Goal: Communication & Community: Answer question/provide support

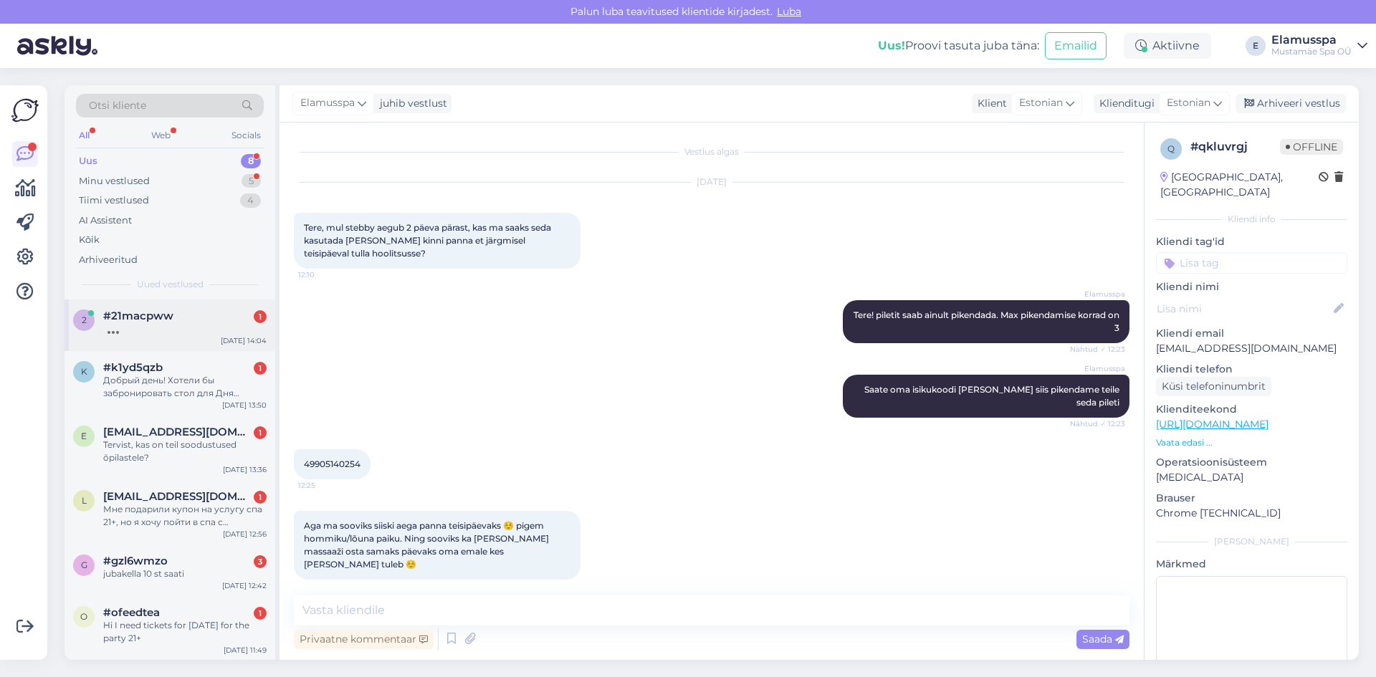
click at [175, 345] on div "2 #21macpww [DATE] 14:04" at bounding box center [169, 325] width 211 height 52
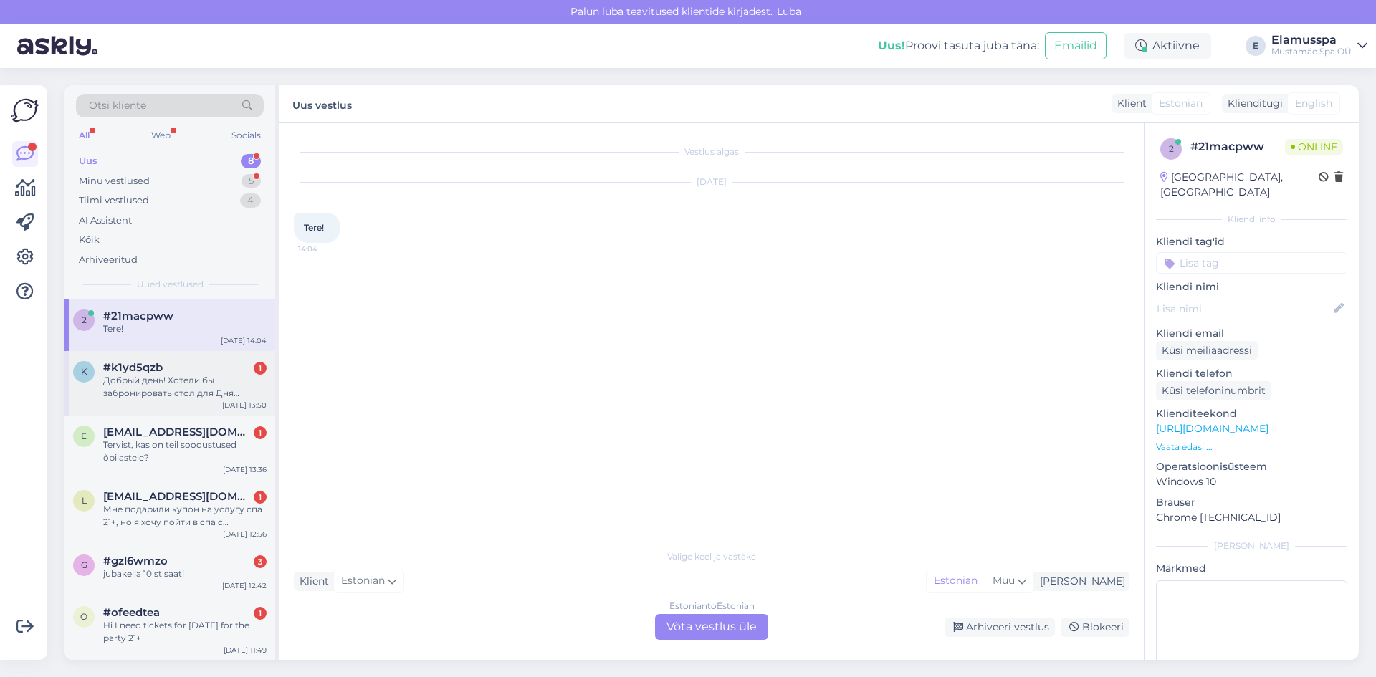
click at [214, 392] on div "Добрый день! Хотели бы забронировать стол для Дня рождения" at bounding box center [184, 387] width 163 height 26
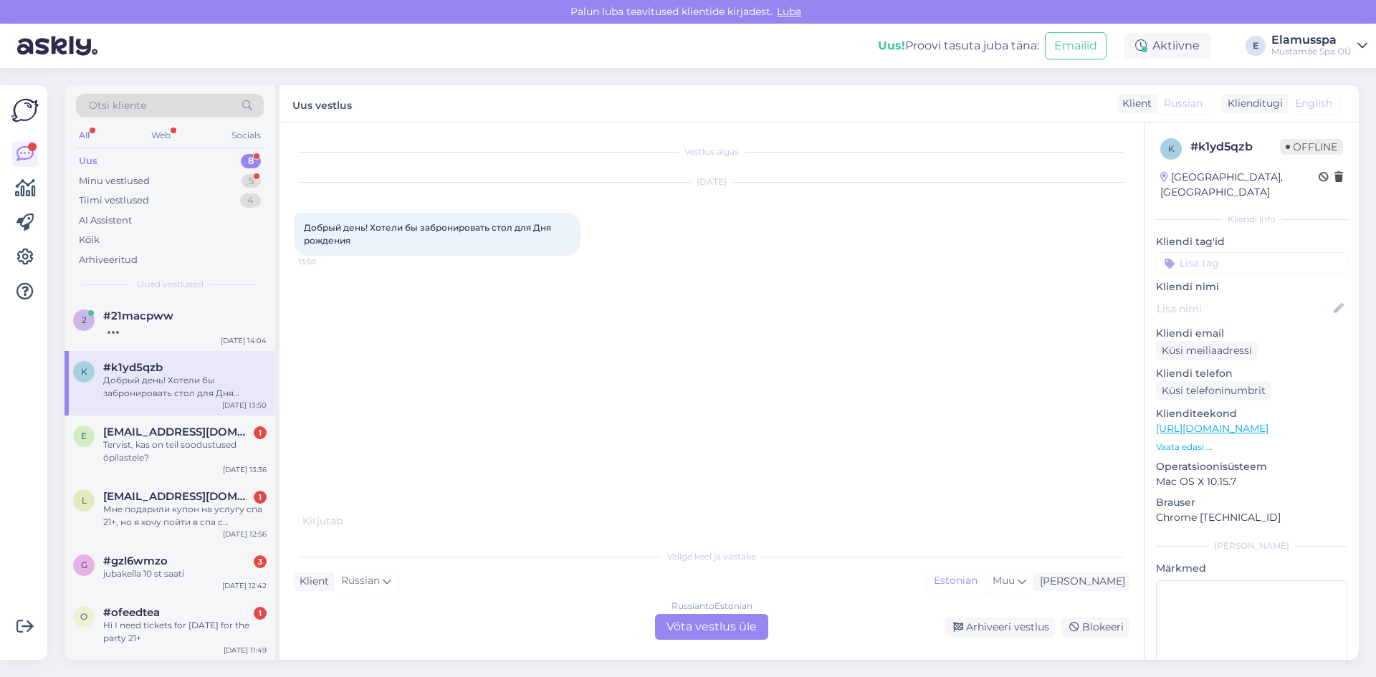
click at [691, 618] on div "Russian to Estonian Võta vestlus üle" at bounding box center [711, 627] width 113 height 26
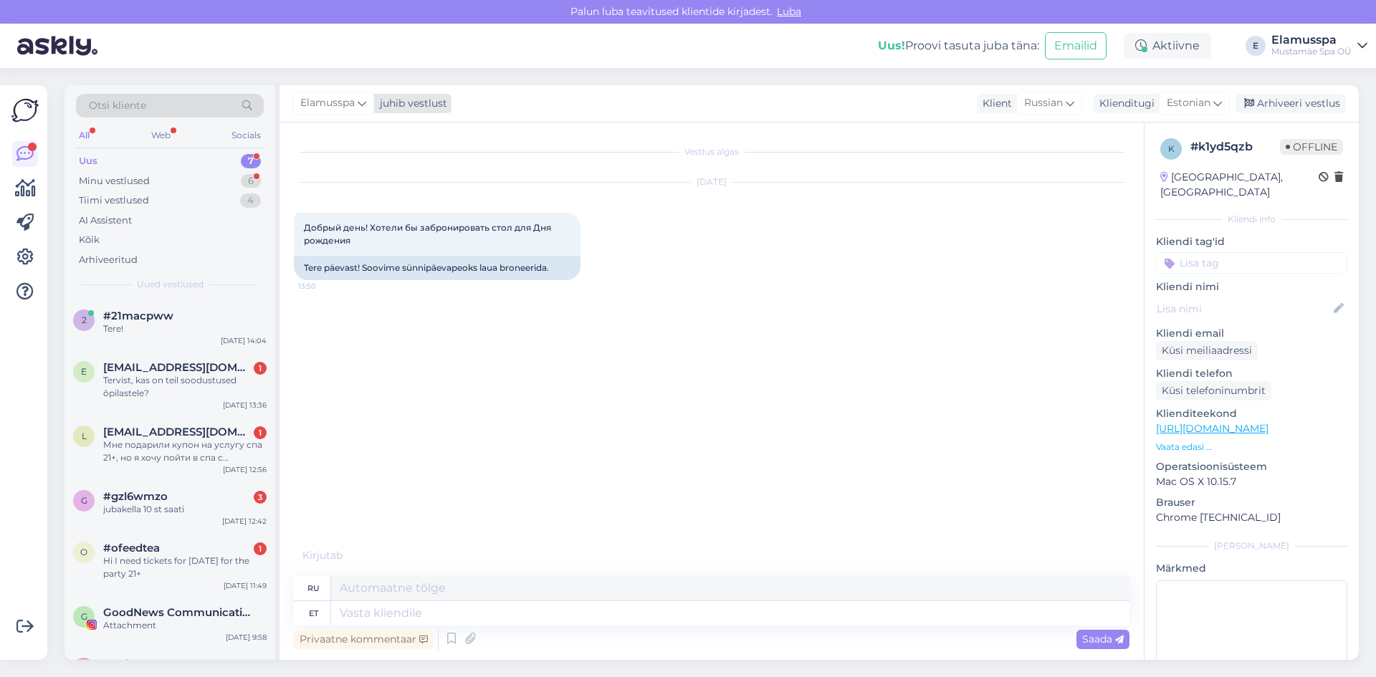
click at [398, 101] on div "juhib vestlust" at bounding box center [410, 103] width 73 height 15
click at [375, 202] on div "[PERSON_NAME]" at bounding box center [371, 202] width 123 height 17
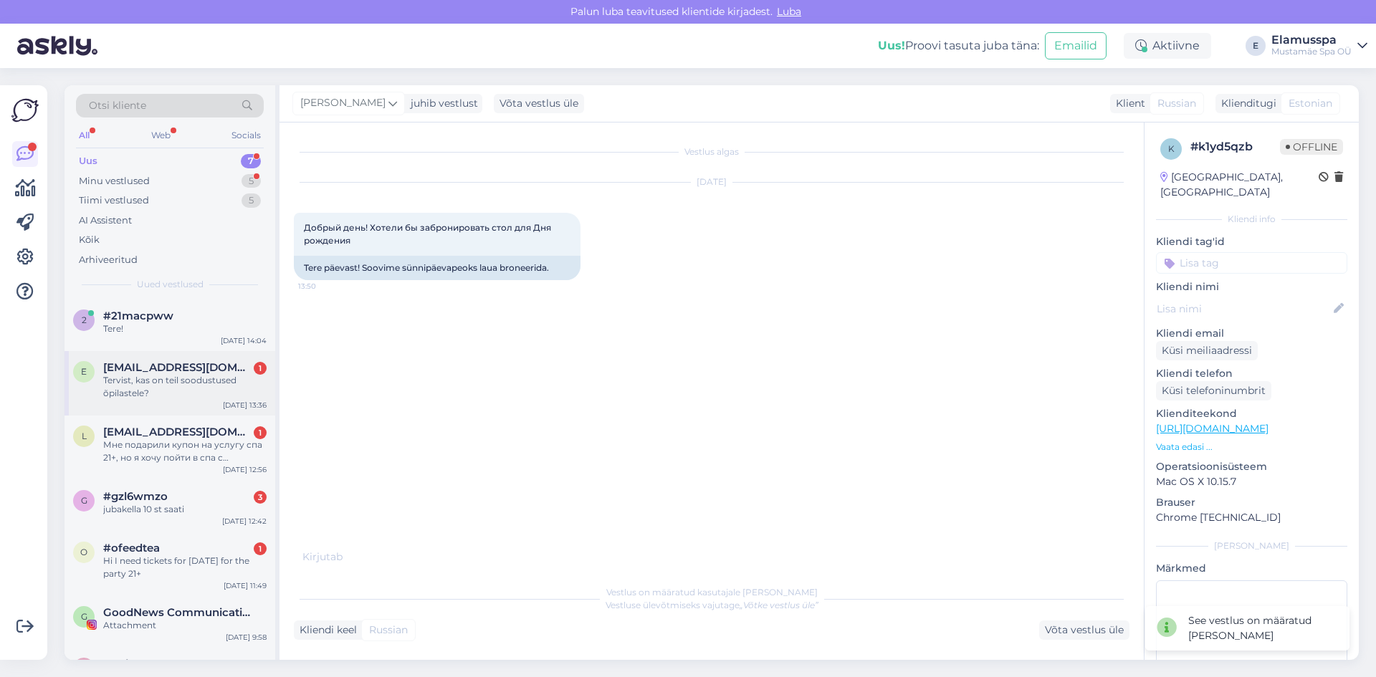
click at [207, 385] on div "Tervist, kas on teil soodustused õpilastele?" at bounding box center [184, 387] width 163 height 26
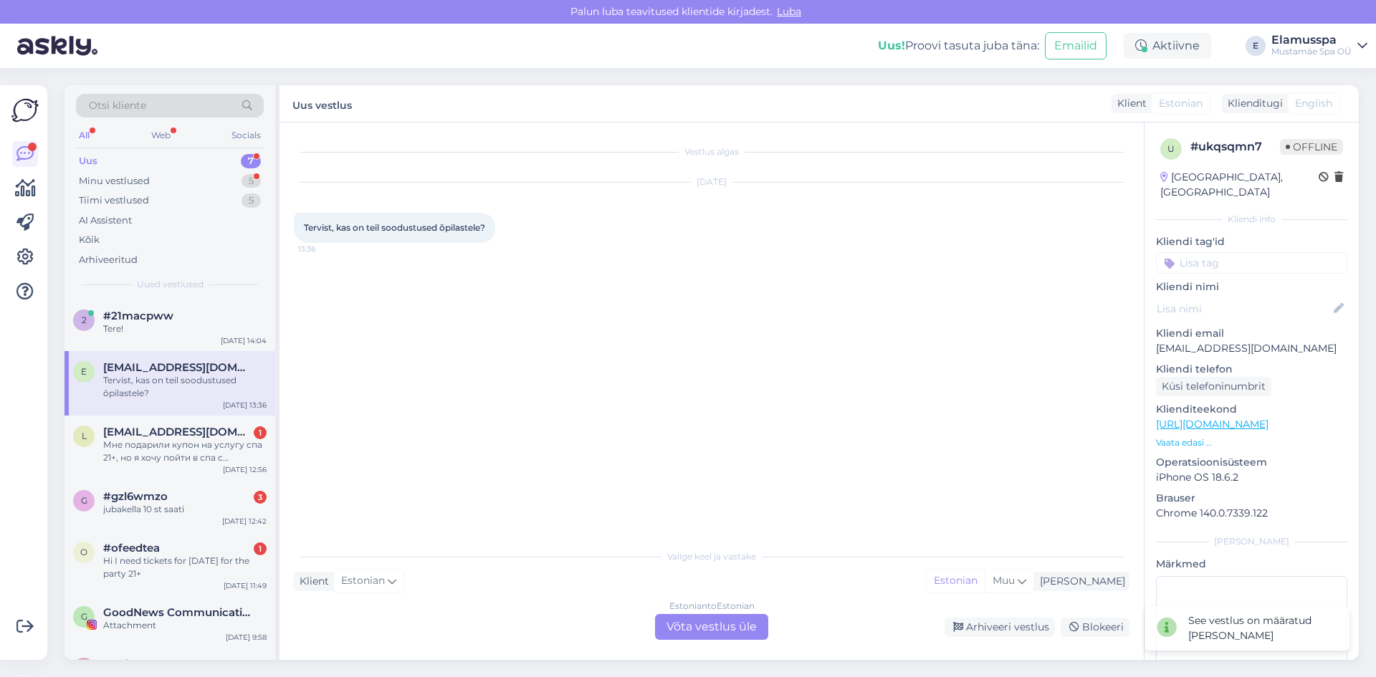
click at [693, 630] on div "Estonian to Estonian Võta vestlus üle" at bounding box center [711, 627] width 113 height 26
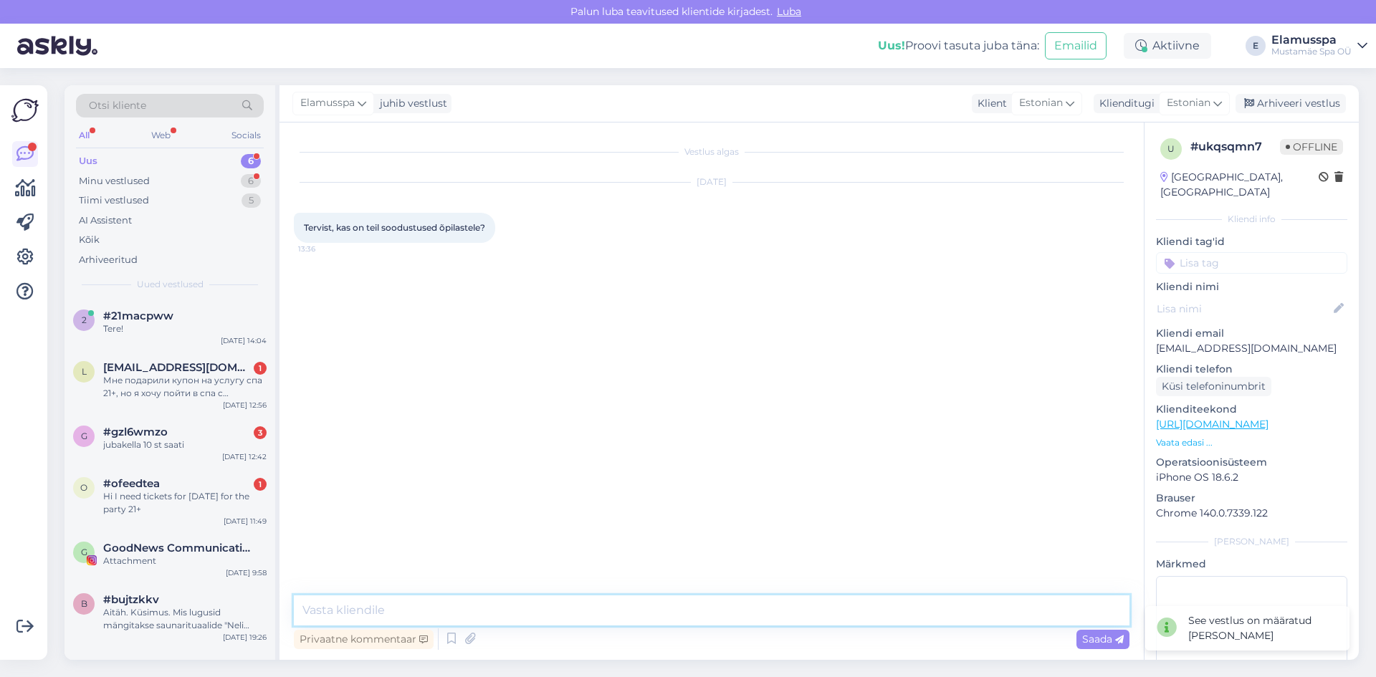
click at [620, 613] on textarea at bounding box center [711, 610] width 835 height 30
type textarea "Tere, on . Meie veebilehelt saate näha hinnakirju"
click at [1083, 641] on span "Saada" at bounding box center [1103, 639] width 42 height 13
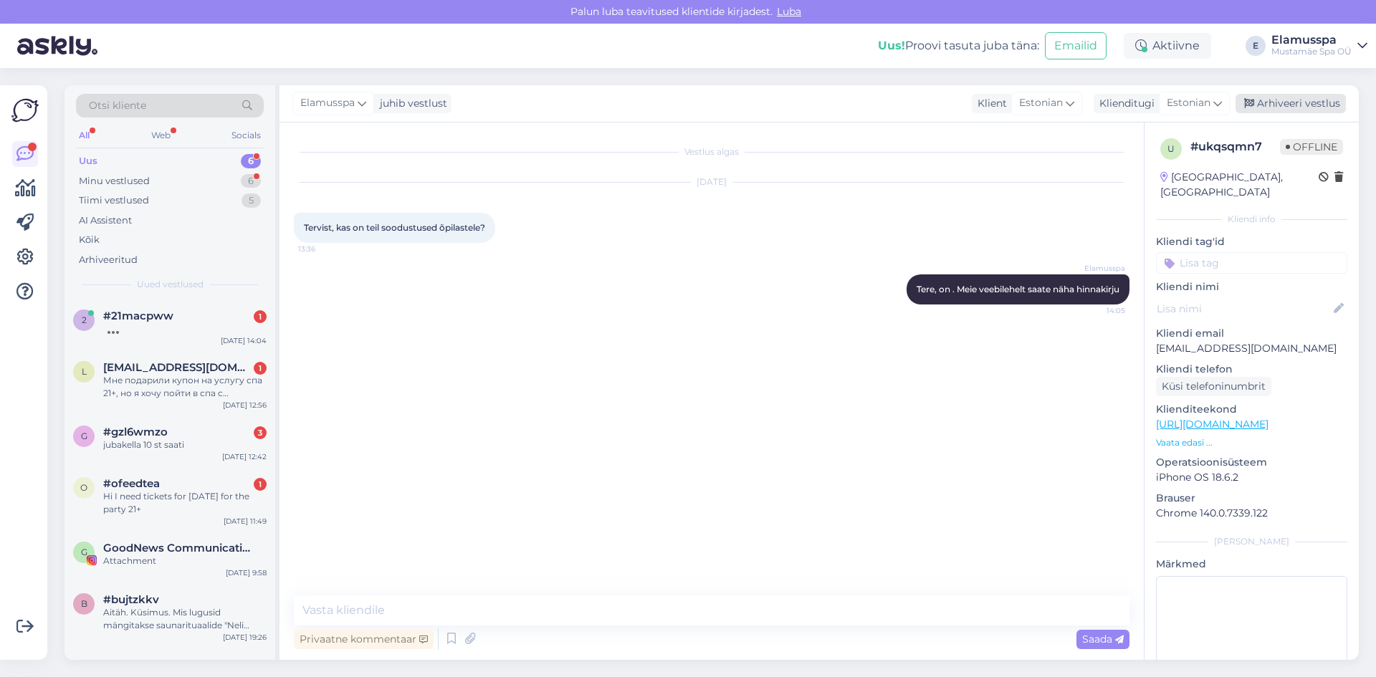
click at [1310, 110] on div "Arhiveeri vestlus" at bounding box center [1290, 103] width 110 height 19
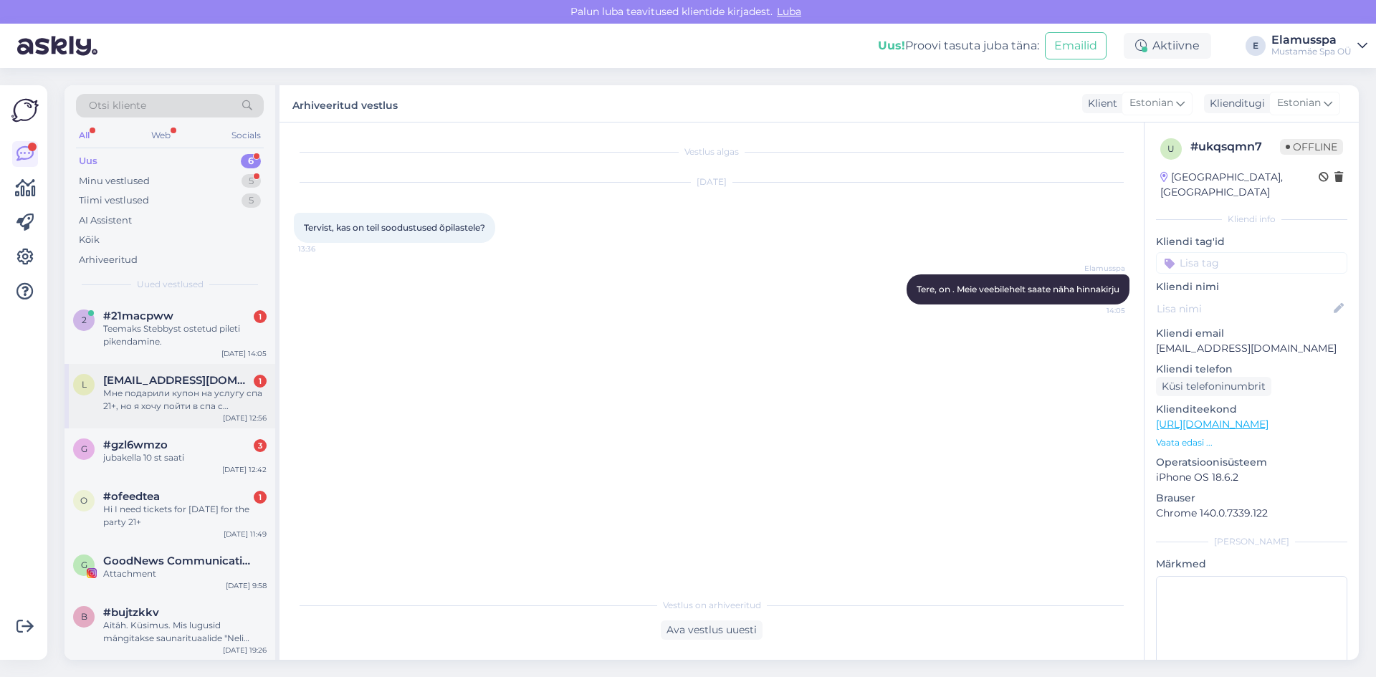
click at [122, 394] on div "Мне подарили купон на услугу спа 21+, но я хочу пойти в спа с [PERSON_NAME], мо…" at bounding box center [184, 400] width 163 height 26
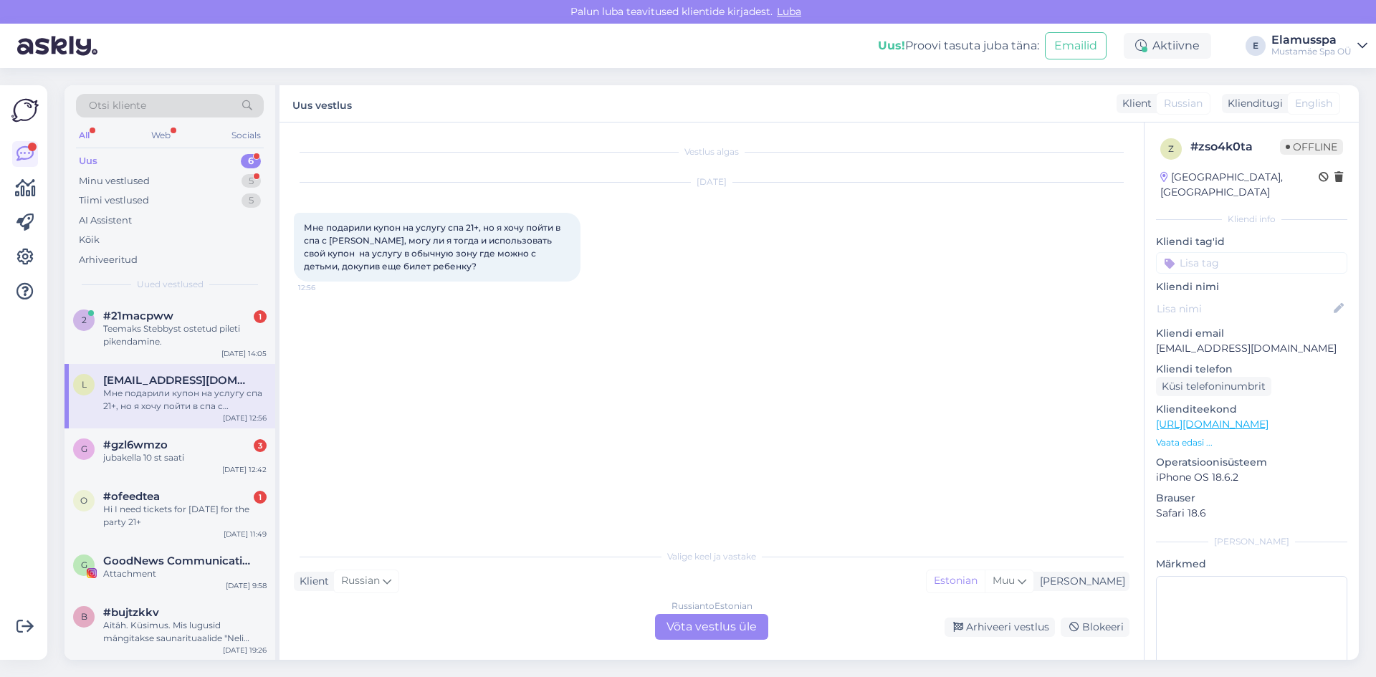
click at [706, 623] on div "Russian to Estonian Võta vestlus üle" at bounding box center [711, 627] width 113 height 26
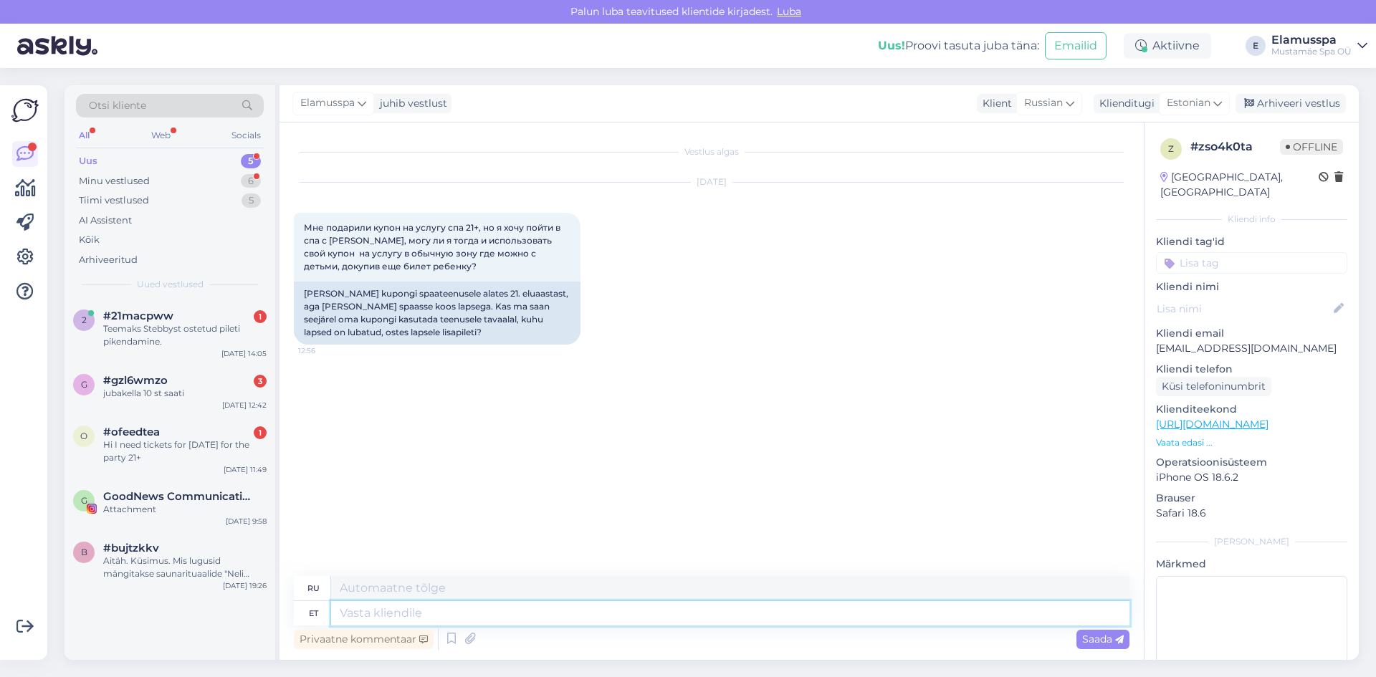
click at [656, 622] on textarea at bounding box center [730, 613] width 798 height 24
type textarea "Tere,"
type textarea "Привет,"
type textarea "Tere, jah."
type textarea "Здравствуйте, да."
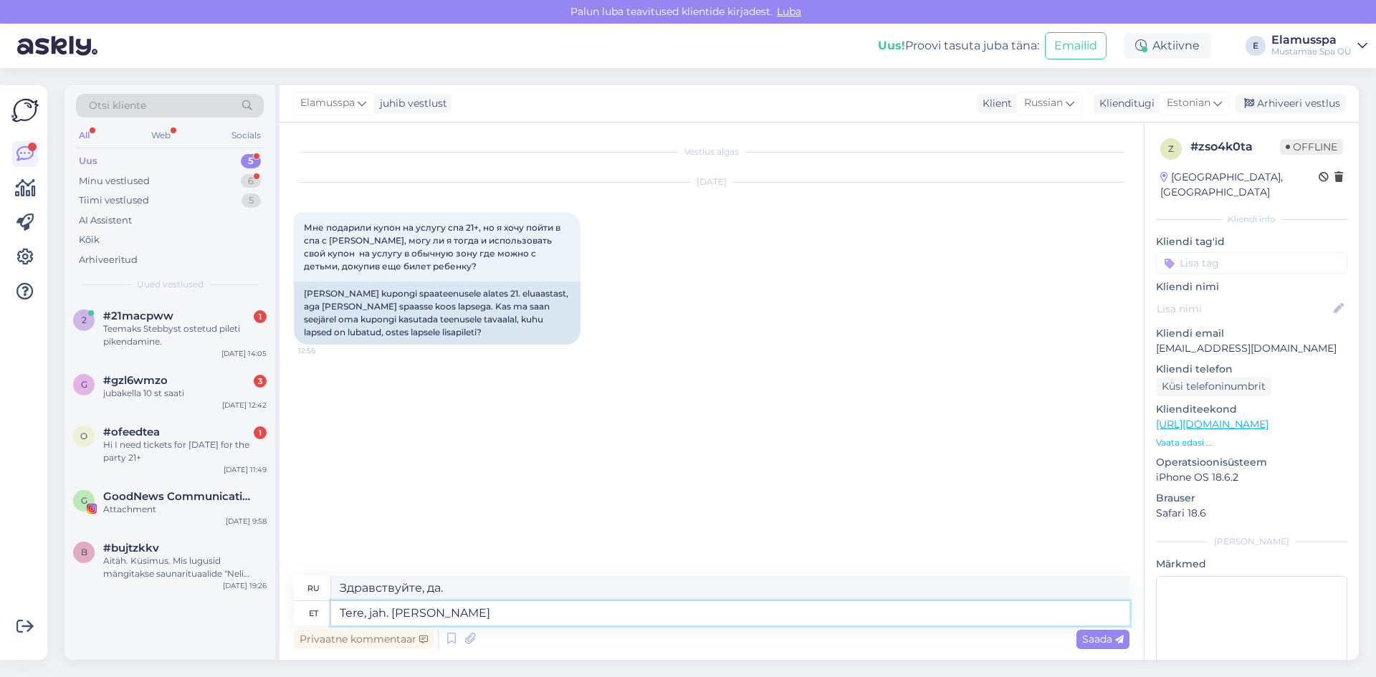
type textarea "Tere, jah. [PERSON_NAME]"
type textarea "Здравствуйте, да. Если"
type textarea "Tere, jah."
type textarea "Здравствуйте, да."
type textarea "Tere, jah. Sellel"
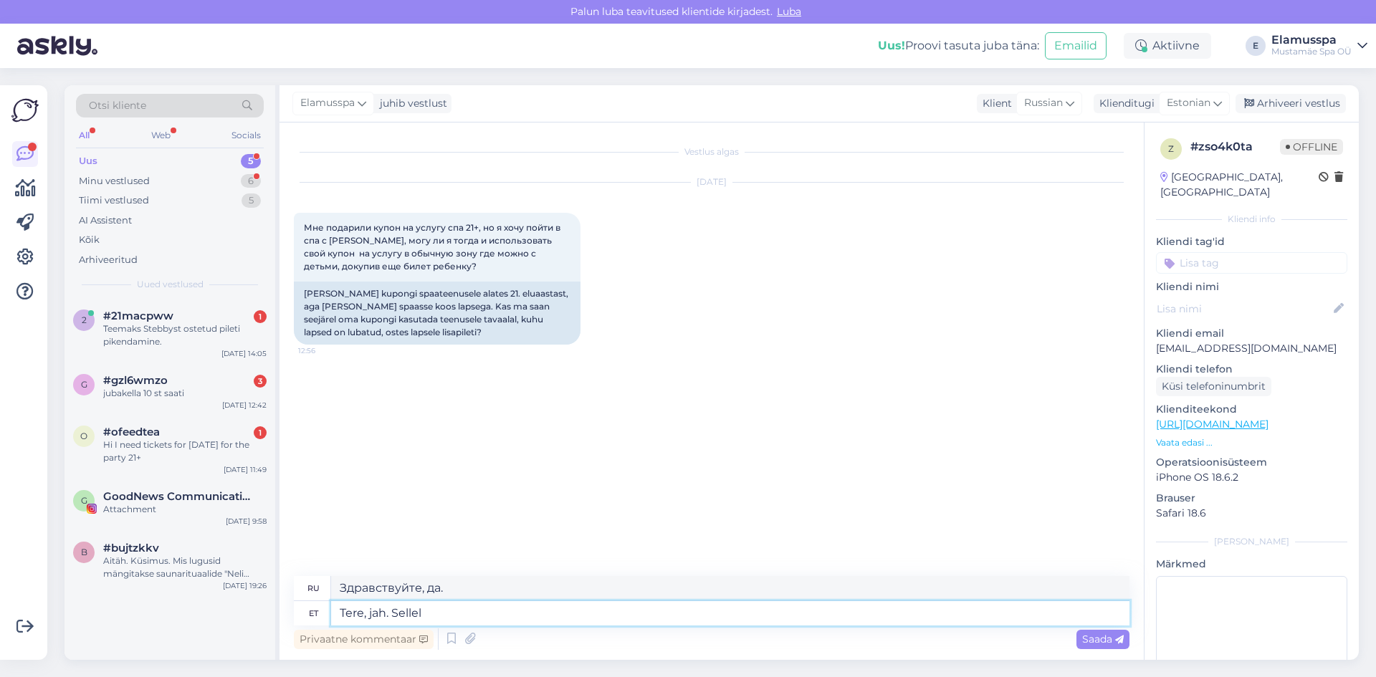
type textarea "Здравствуйте, да. На этом"
type textarea "Tere, jah. Sellel juhul s"
type textarea "Здравствуйте, да. В этом случае"
type textarea "Tere, jah. Sellel juhul saate k"
type textarea "Здравствуйте, да. В этом случае вы можете"
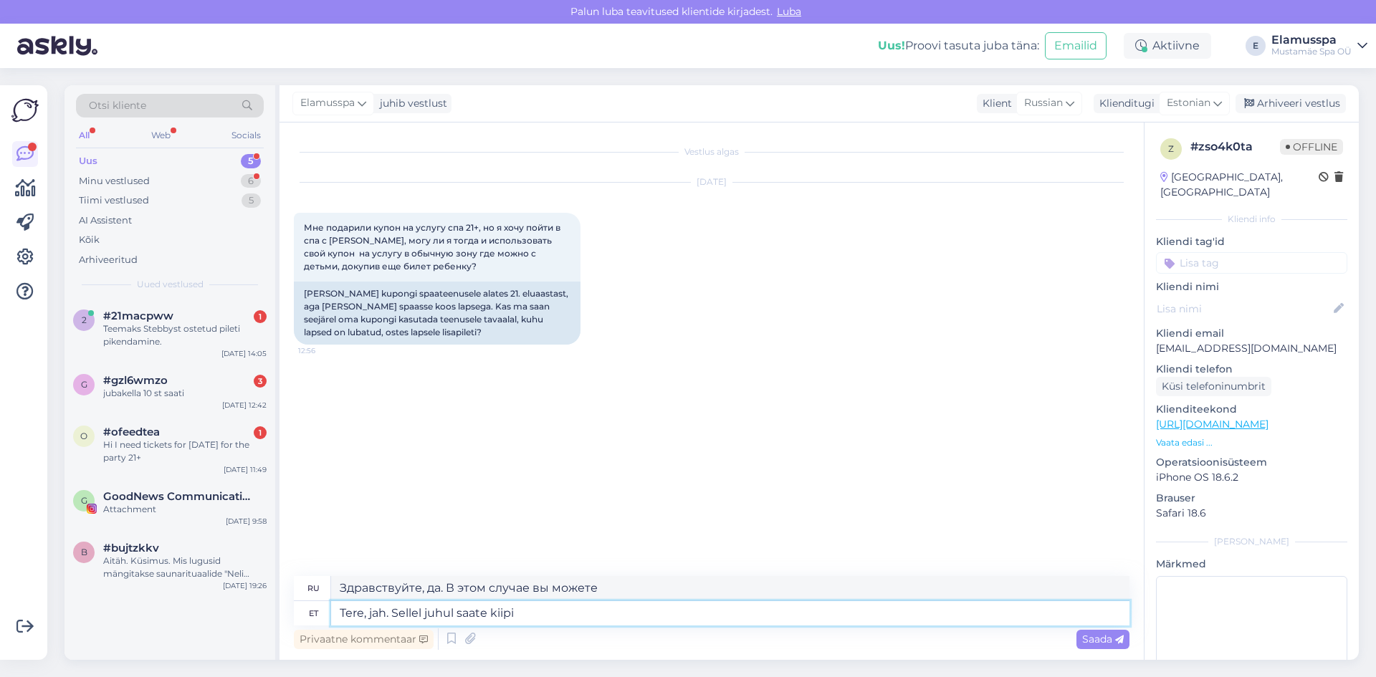
type textarea "Tere, jah. Sellel juhul saate kiipi"
type textarea "Здравствуйте, да. В этом случае вы получите чип."
type textarea "Tere, jah. Sellel juhul saate kiipi ainult ela"
type textarea "Здравствуйте, да. В этом случае вы получите только чип."
type textarea "Tere, jah. Sellel juhul saate kiipi ainult elamus sp"
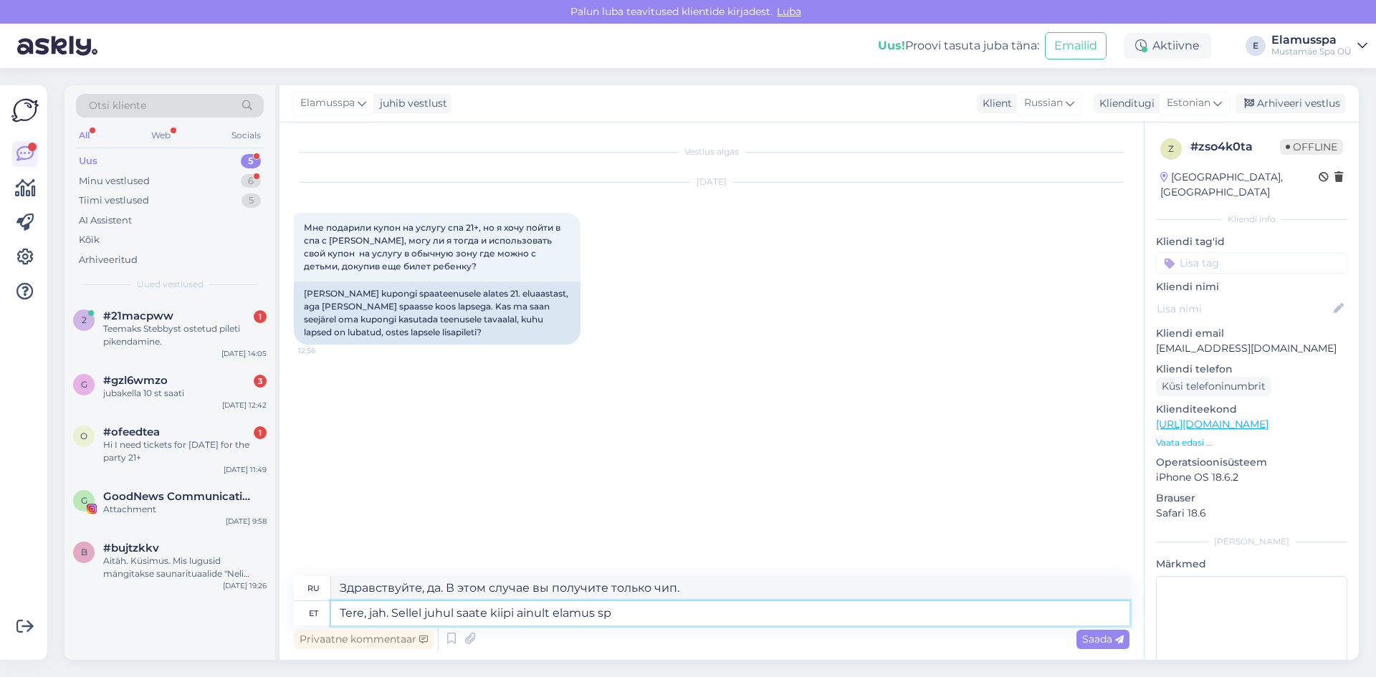
type textarea "Здравствуйте, да. В этом случае вы получите только чип в рамках опыта."
type textarea "Tere, jah. Sellel juhul saate kiipi ainult elamus spaa p"
type textarea "Здравствуйте, да. В этом случае вы получите чип только во время посещения спа-с…"
type textarea "Tere, jah. Sellel juhul saate kiipi ainult elamus spaa poolele"
click at [1047, 425] on div "Vestlus algas [DATE] Мне подарили купон на услугу спа 21+, но я хочу пойти в сп…" at bounding box center [718, 350] width 848 height 426
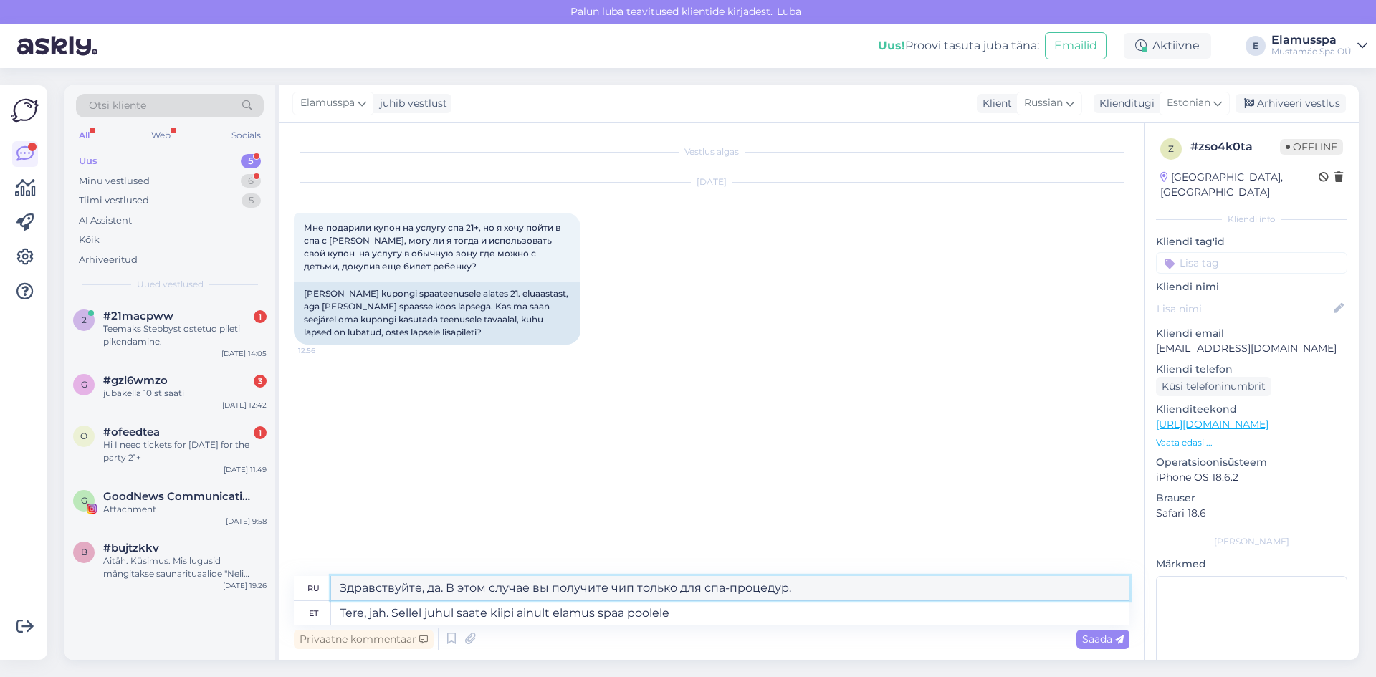
click at [725, 589] on textarea "Здравствуйте, да. В этом случае вы получите чип только для спа-процедур." at bounding box center [730, 588] width 798 height 24
click at [704, 586] on textarea "Здравствуйте, да. В этом случае вы получите чип только для спа-процедур." at bounding box center [730, 588] width 798 height 24
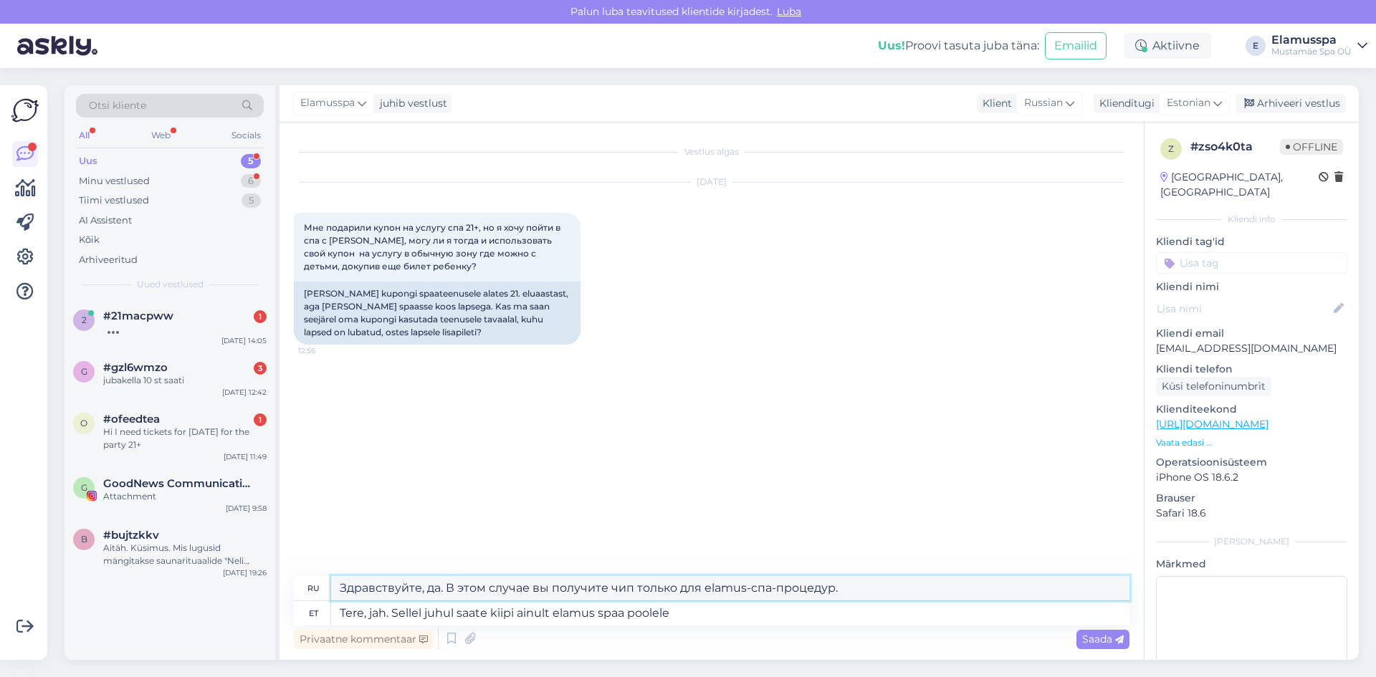
drag, startPoint x: 789, startPoint y: 579, endPoint x: 801, endPoint y: 593, distance: 18.3
click at [792, 581] on textarea "Здравствуйте, да. В этом случае вы получите чип только для elamus-спа-процедур." at bounding box center [730, 588] width 798 height 24
click at [801, 593] on textarea "Здравствуйте, да. В этом случае вы получите чип только для elamus-спа-процедур." at bounding box center [730, 588] width 798 height 24
click at [802, 594] on textarea "Здравствуйте, да. В этом случае вы получите чип только для elamus-спа-процедур." at bounding box center [730, 588] width 798 height 24
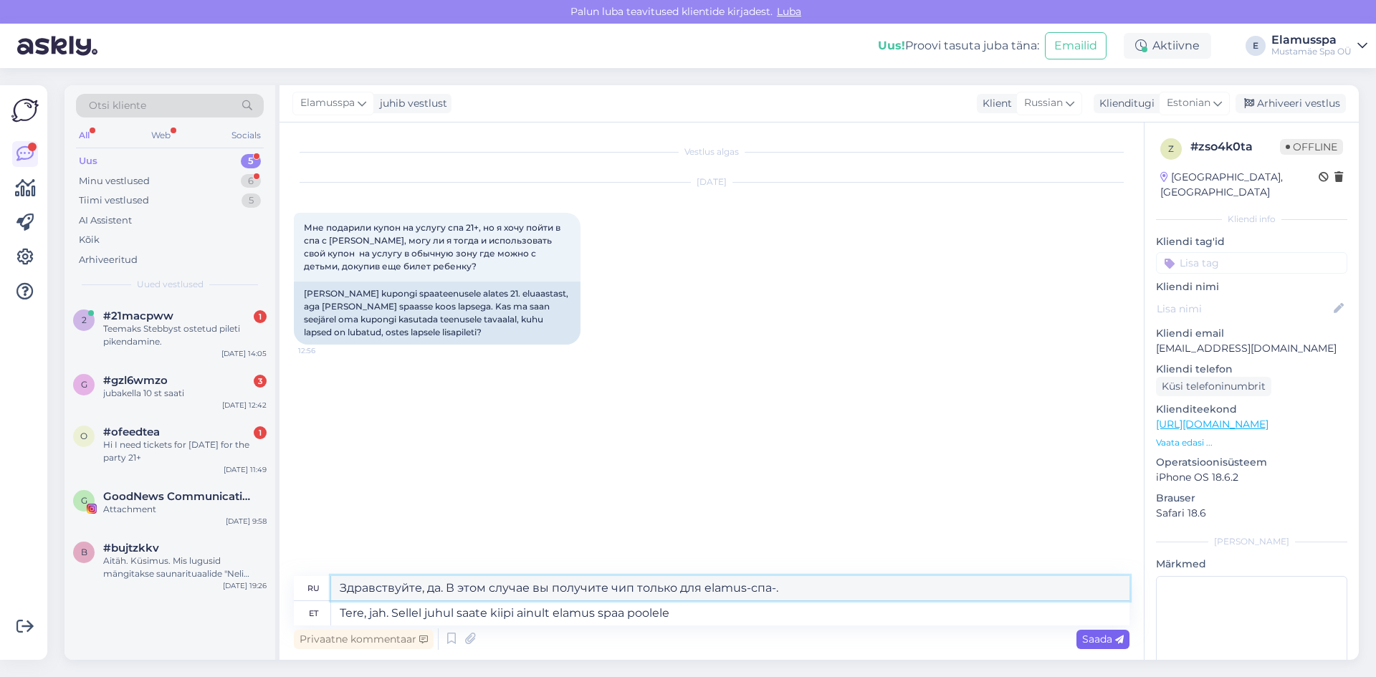
type textarea "Здравствуйте, да. В этом случае вы получите чип только для elamus-спа-."
click at [1092, 635] on span "Saada" at bounding box center [1103, 639] width 42 height 13
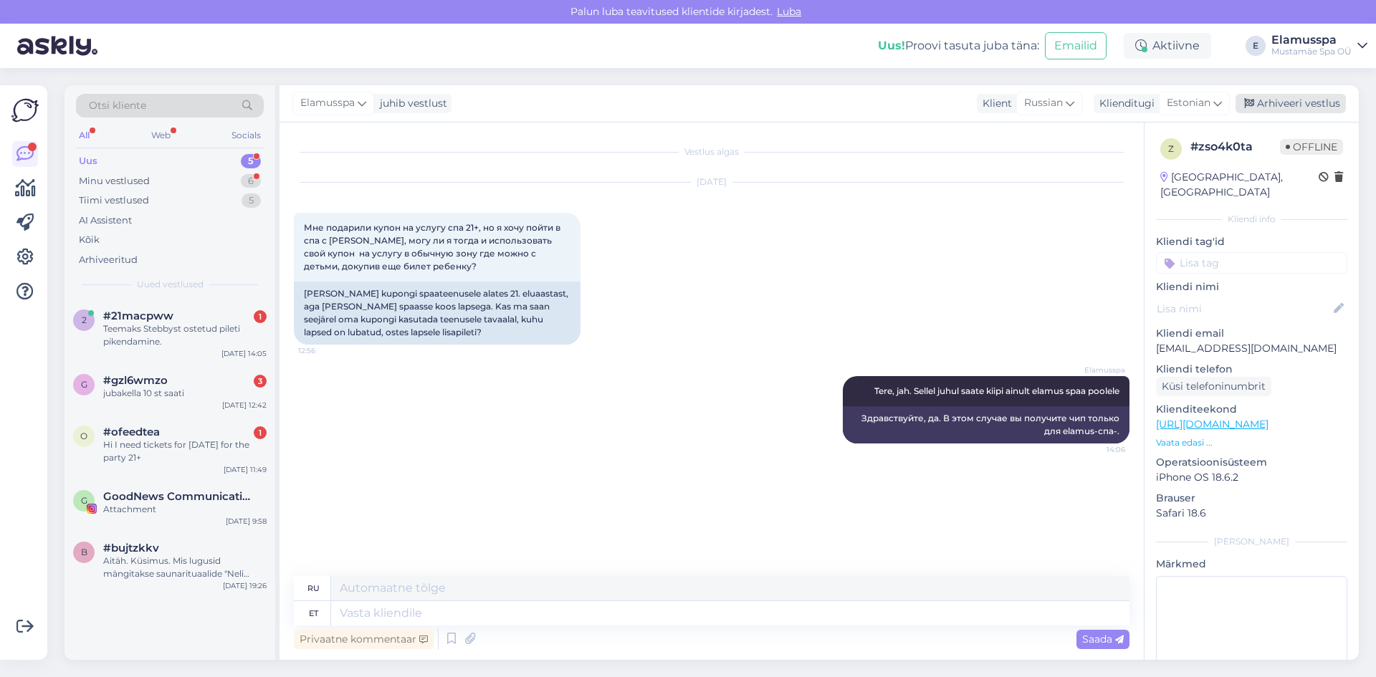
click at [1271, 105] on div "Arhiveeri vestlus" at bounding box center [1290, 103] width 110 height 19
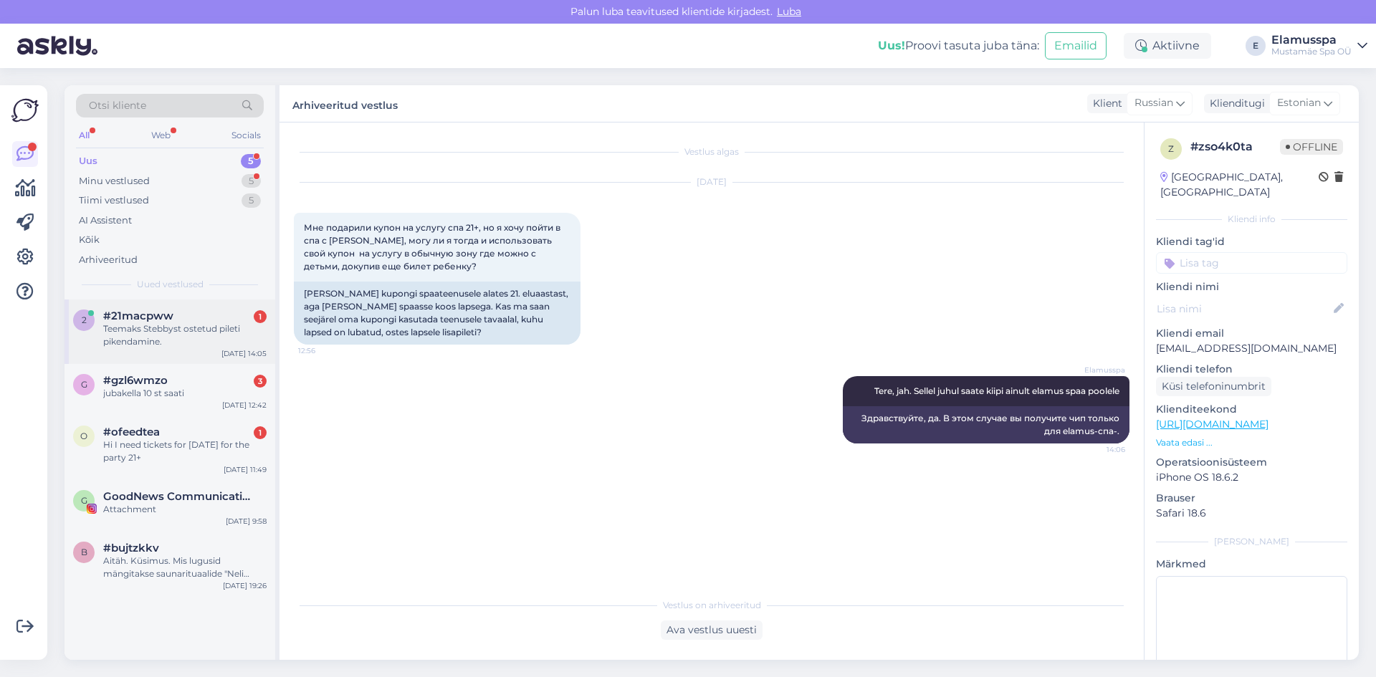
click at [231, 307] on div "2 #21macpww 1 Teemaks Stebbyst ostetud pileti pikendamine. [DATE] 14:05" at bounding box center [169, 331] width 211 height 64
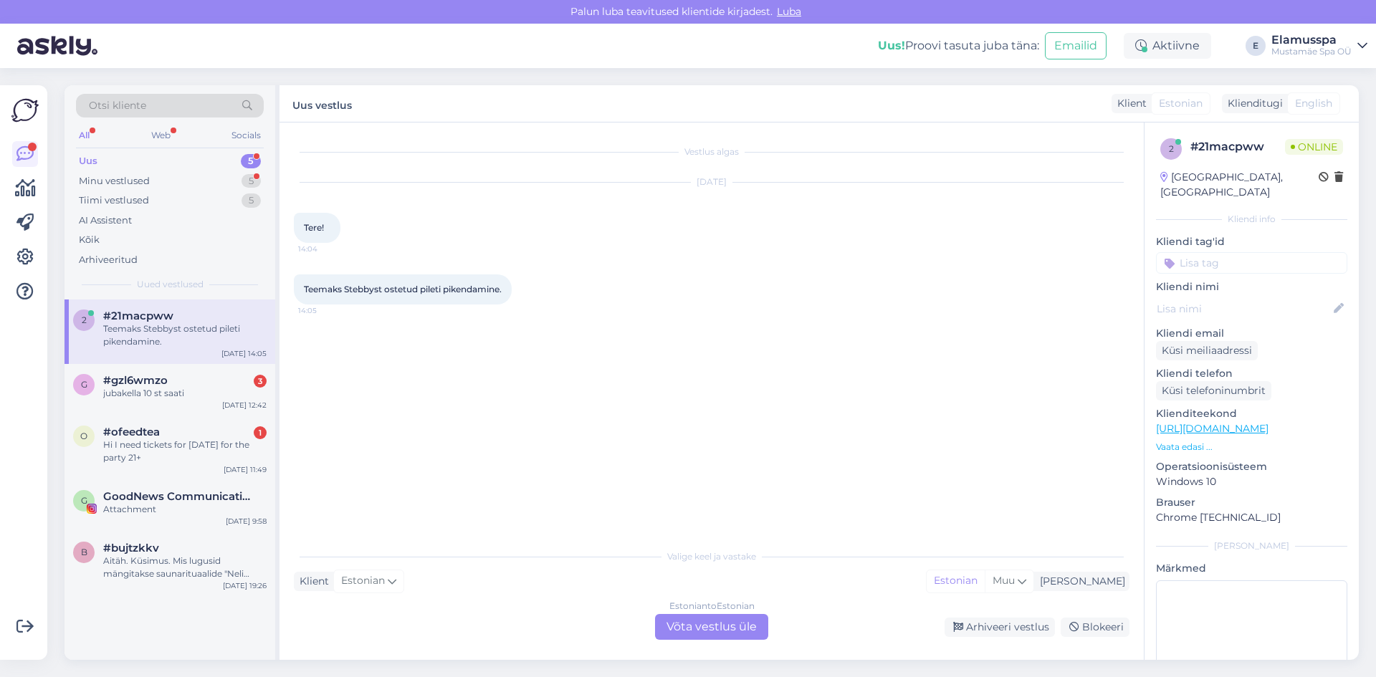
click at [736, 618] on div "Estonian to Estonian Võta vestlus üle" at bounding box center [711, 627] width 113 height 26
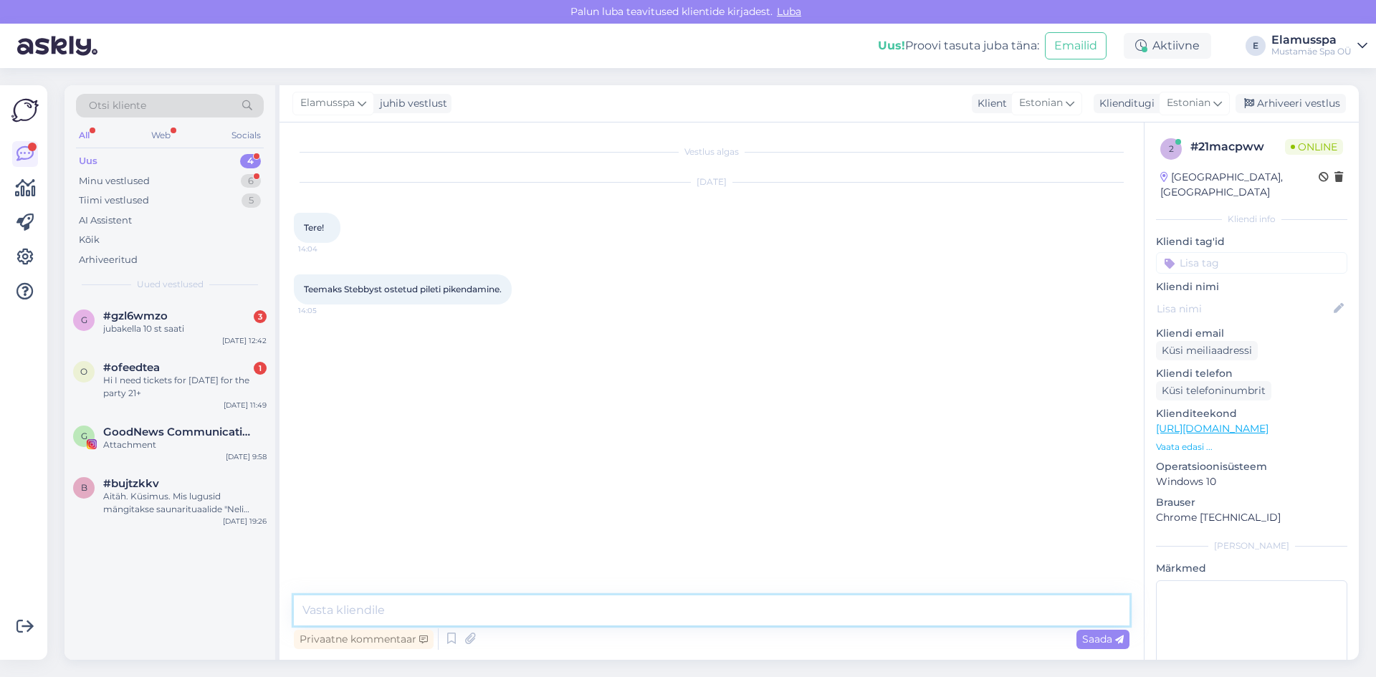
click at [671, 613] on textarea at bounding box center [711, 610] width 835 height 30
type textarea "Tere, mis teie pileti kood või isikukood on?"
click at [208, 347] on div "g #gzl6wmzo 3 jubakella 10 st saati [DATE] 12:42" at bounding box center [169, 325] width 211 height 52
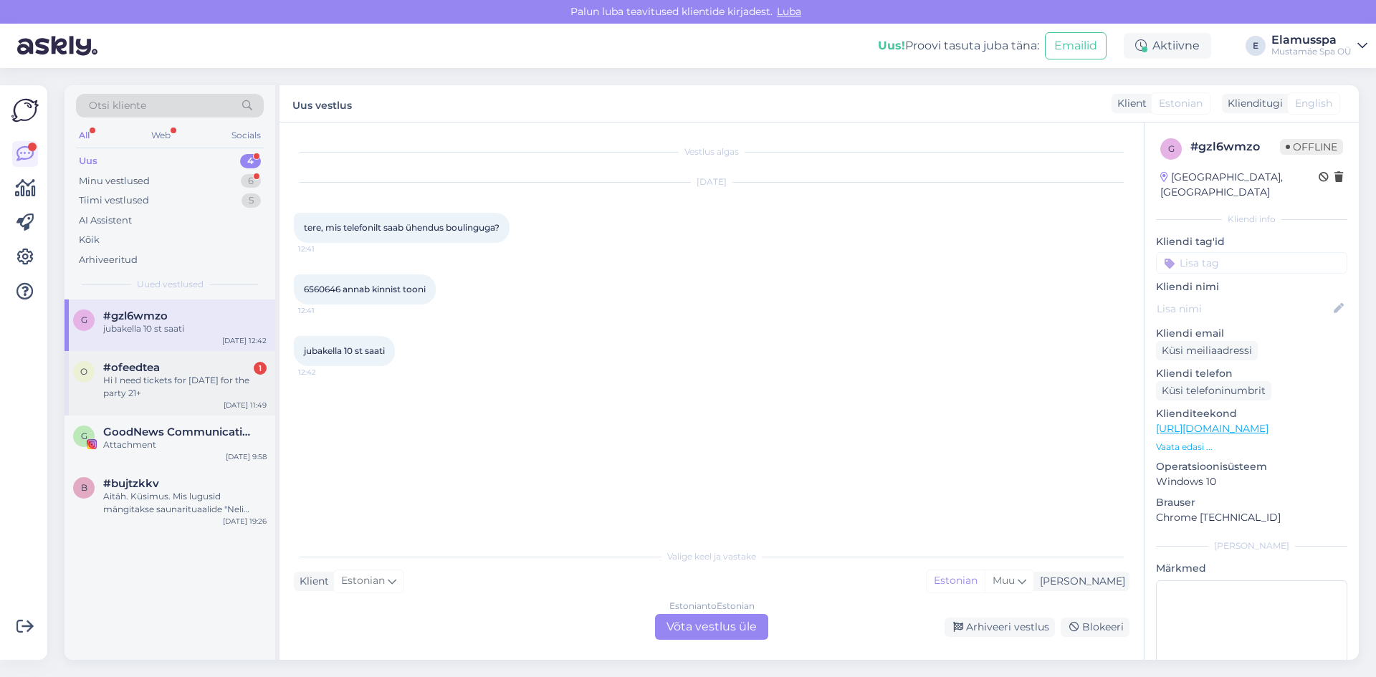
click at [204, 364] on div "#ofeedtea 1" at bounding box center [184, 367] width 163 height 13
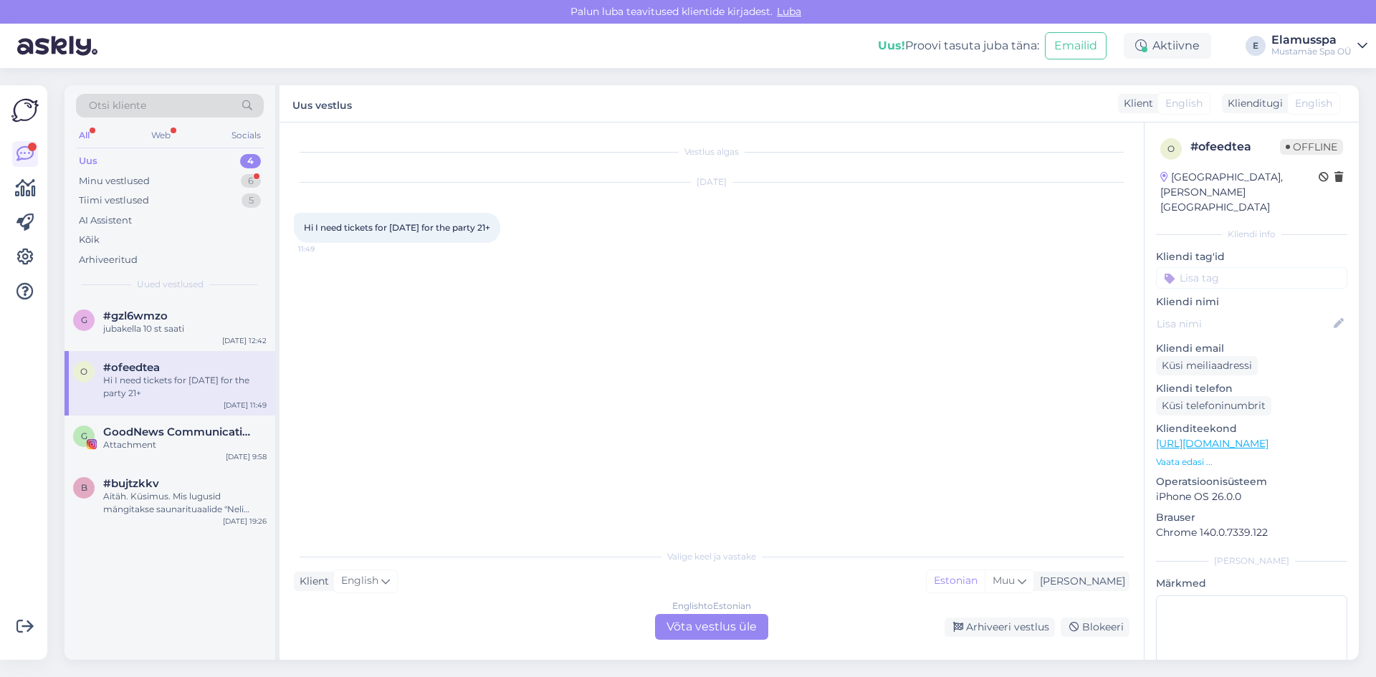
click at [719, 643] on div "Vestlus algas [DATE] Hi I need tickets for [DATE] for the party 21+ 11:49 Valig…" at bounding box center [711, 391] width 864 height 537
click at [715, 640] on div "Vestlus algas [DATE] Hi I need tickets for [DATE] for the party 21+ 11:49 Valig…" at bounding box center [711, 391] width 864 height 537
click at [714, 631] on div "English to Estonian Võta vestlus üle" at bounding box center [711, 627] width 113 height 26
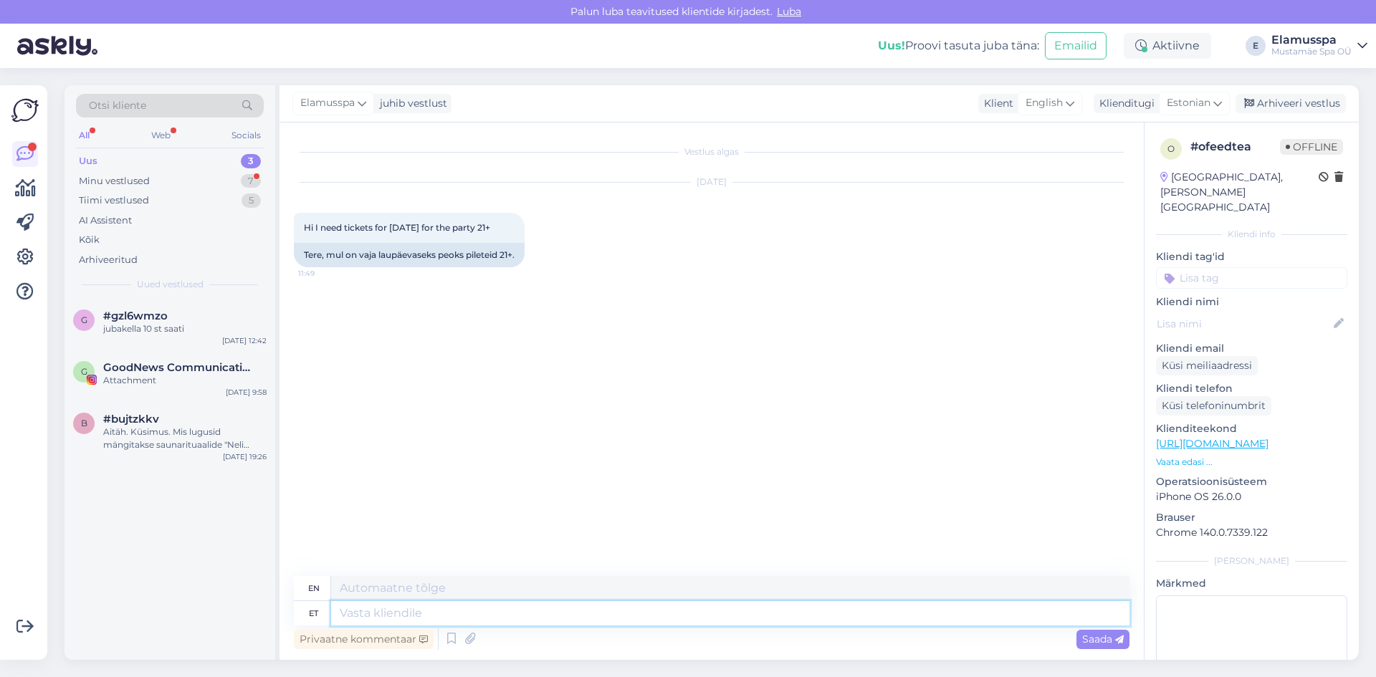
click at [611, 610] on textarea at bounding box center [730, 613] width 798 height 24
click at [611, 577] on textarea at bounding box center [730, 588] width 798 height 24
type textarea "Hello! you can buy tic"
drag, startPoint x: 598, startPoint y: 598, endPoint x: 188, endPoint y: 604, distance: 409.8
click at [188, 604] on div "Otsi kliente All Web Socials Uus 3 Minu vestlused 7 Tiimi vestlused 5 AI Assist…" at bounding box center [711, 372] width 1294 height 575
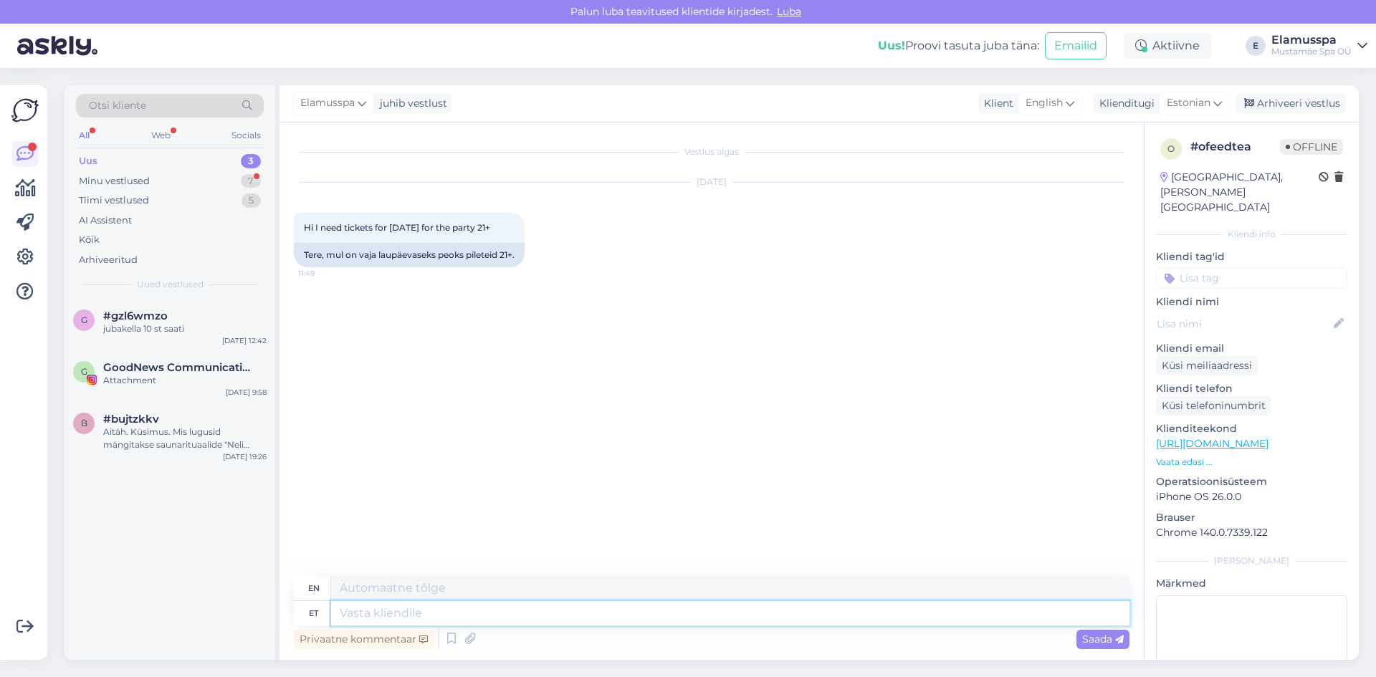
click at [436, 616] on textarea at bounding box center [730, 613] width 798 height 24
type textarea "Tere!"
type textarea "Hello!"
type textarea "Tere! Puleteid saate o"
type textarea "Hello! You can get the pellets."
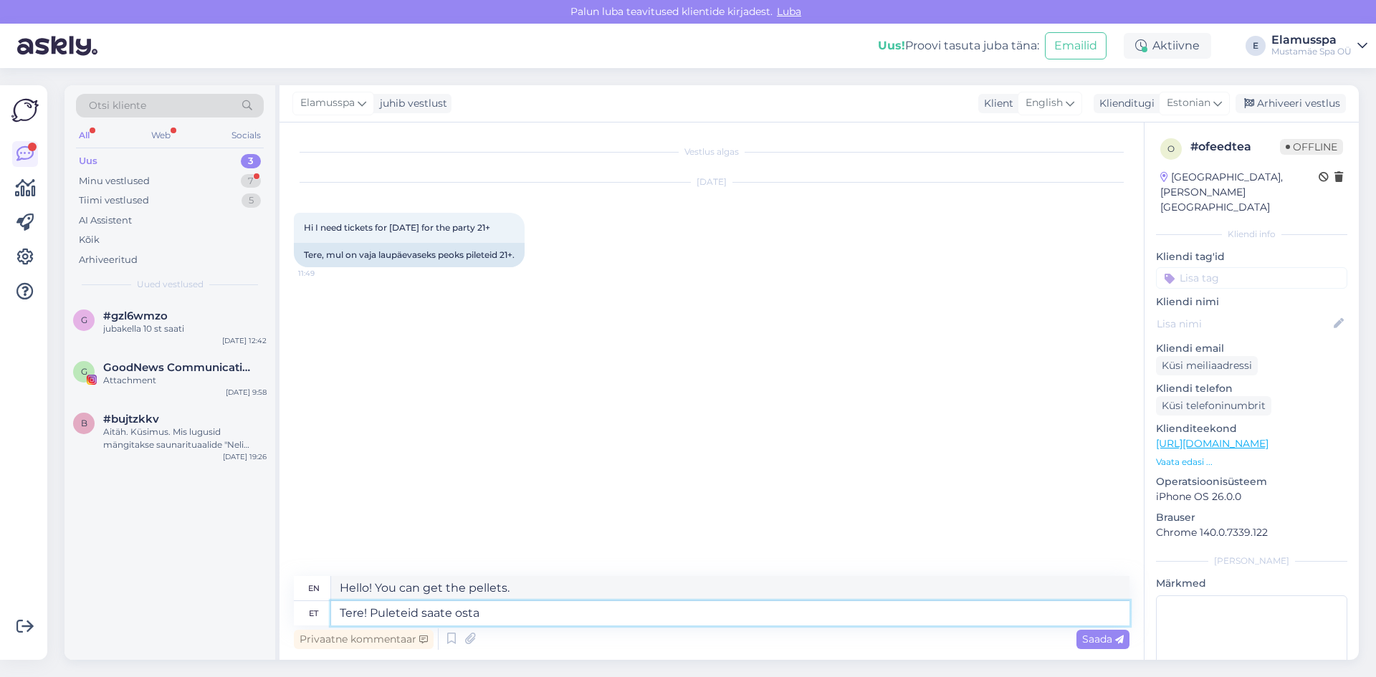
type textarea "Tere! Puleteid saate osta k"
type textarea "Hello! You can buy chicken breasts"
type textarea "Tere! Puleteid saate osta koha p"
type textarea "Hello! You can buy chicken breasts here"
type textarea "Tere! Puleteid saate osta koha peal"
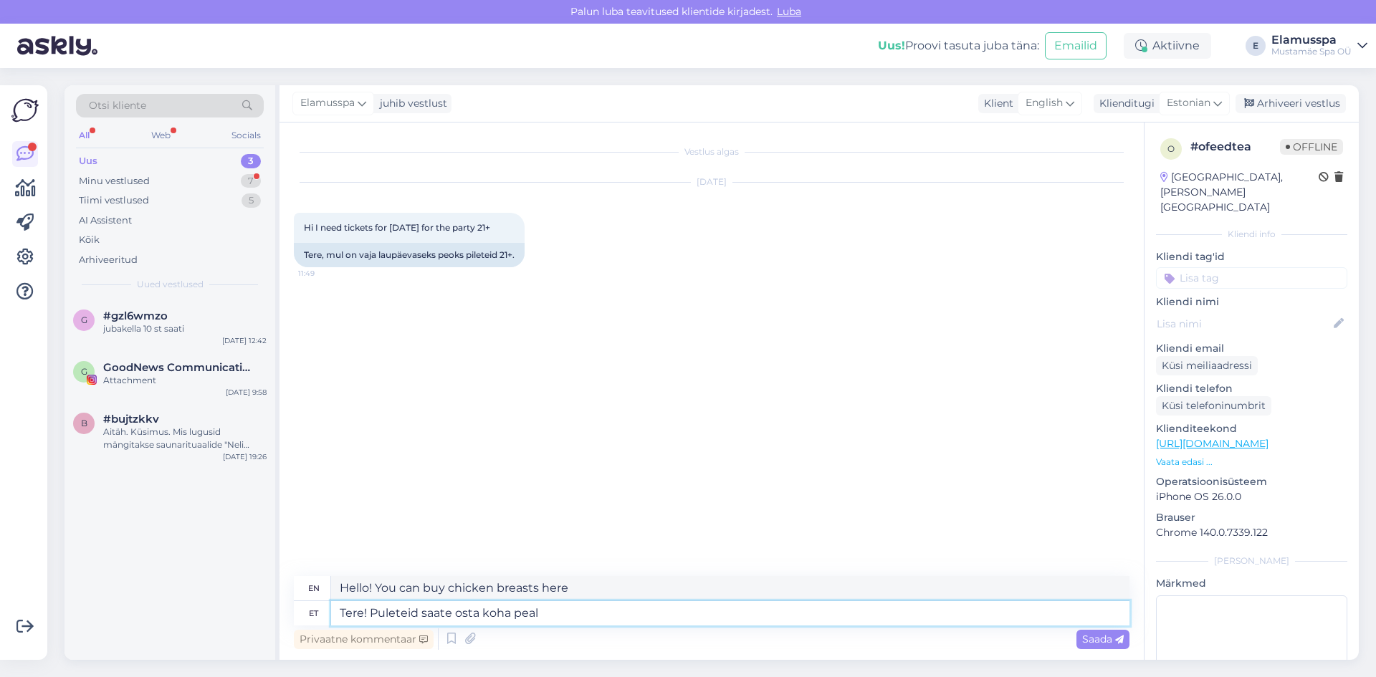
type textarea "Hello! You can buy the chickens on site."
type textarea "Tere! Puleteid saate osta koha peal ainult"
type textarea "Hello! You can only buy chicken breasts on site."
type textarea "Tere! Puleteid saate osta koha peal ainult"
click at [1116, 646] on div "Saada" at bounding box center [1102, 639] width 53 height 19
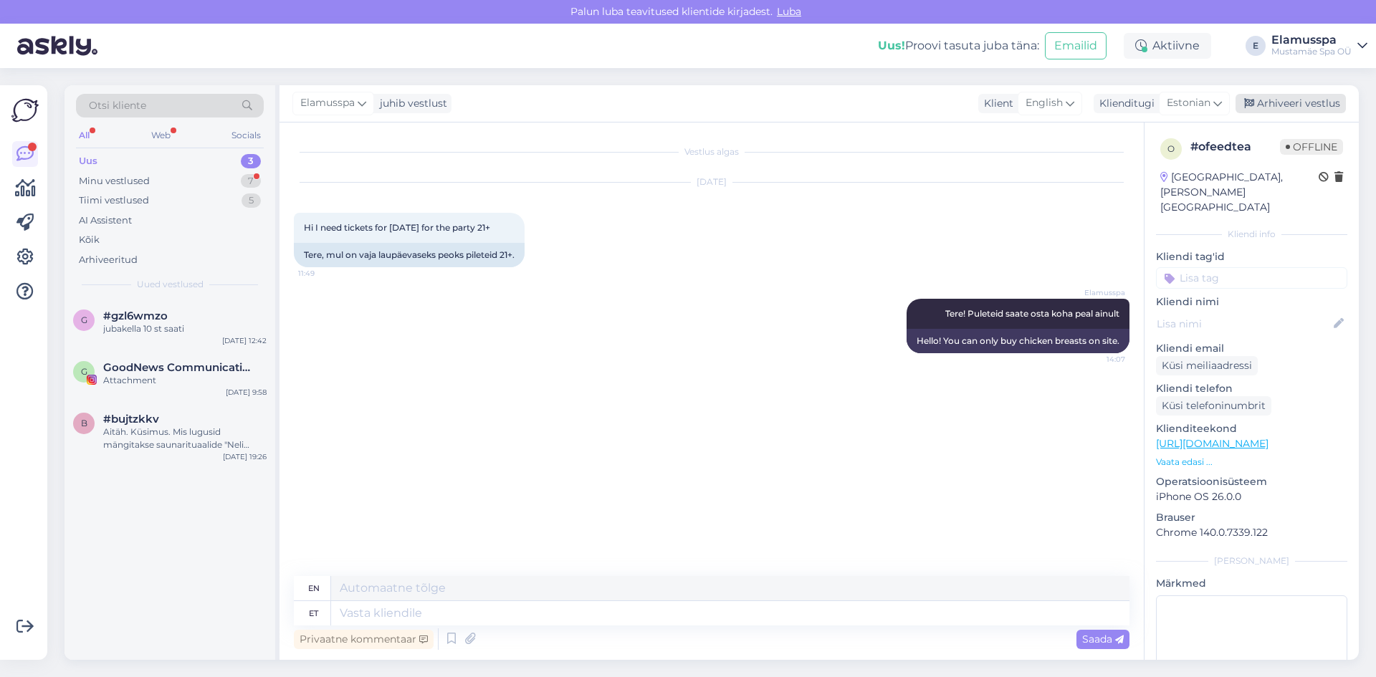
click at [1284, 100] on div "Arhiveeri vestlus" at bounding box center [1290, 103] width 110 height 19
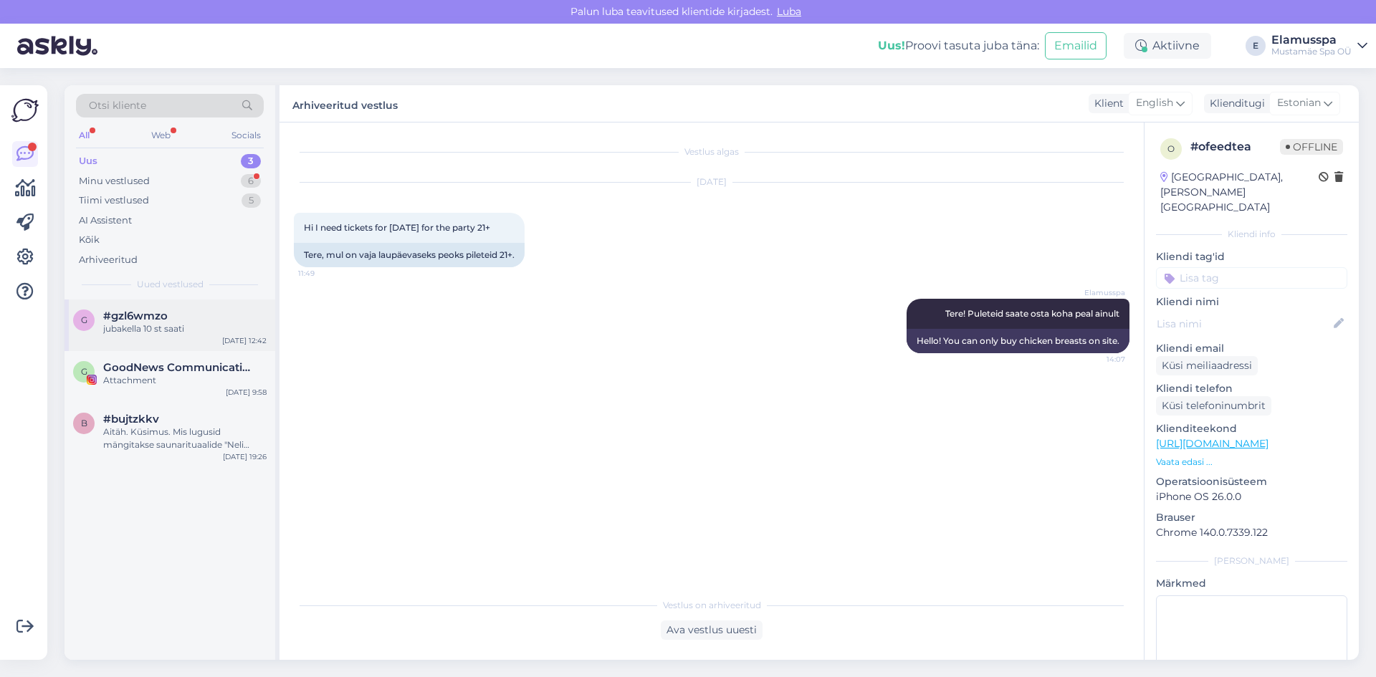
click at [218, 331] on div "jubakella 10 st saati" at bounding box center [184, 328] width 163 height 13
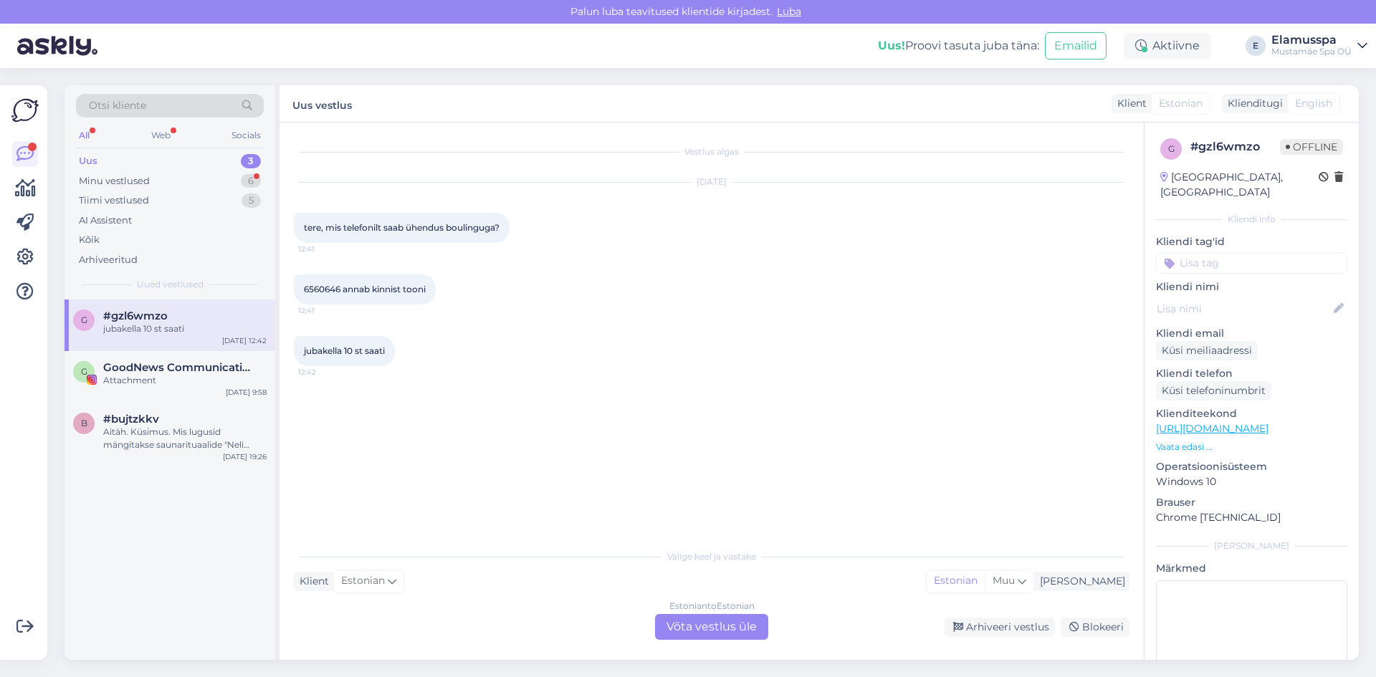
click at [711, 623] on div "Estonian to Estonian Võta vestlus üle" at bounding box center [711, 627] width 113 height 26
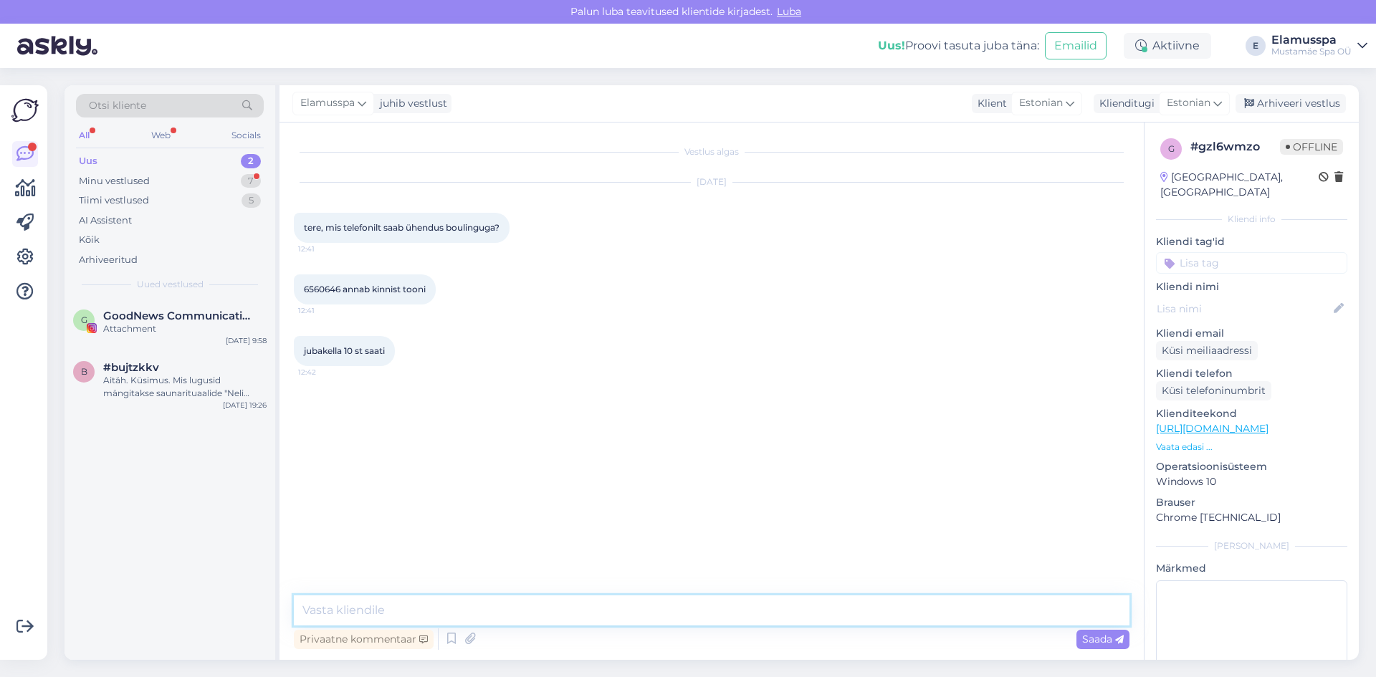
click at [661, 622] on textarea at bounding box center [711, 610] width 835 height 30
click at [387, 610] on textarea at bounding box center [711, 610] width 835 height 30
type textarea "Kas ma saaksin teie telefoni nr?"
click at [209, 330] on div "Attachment" at bounding box center [184, 328] width 163 height 13
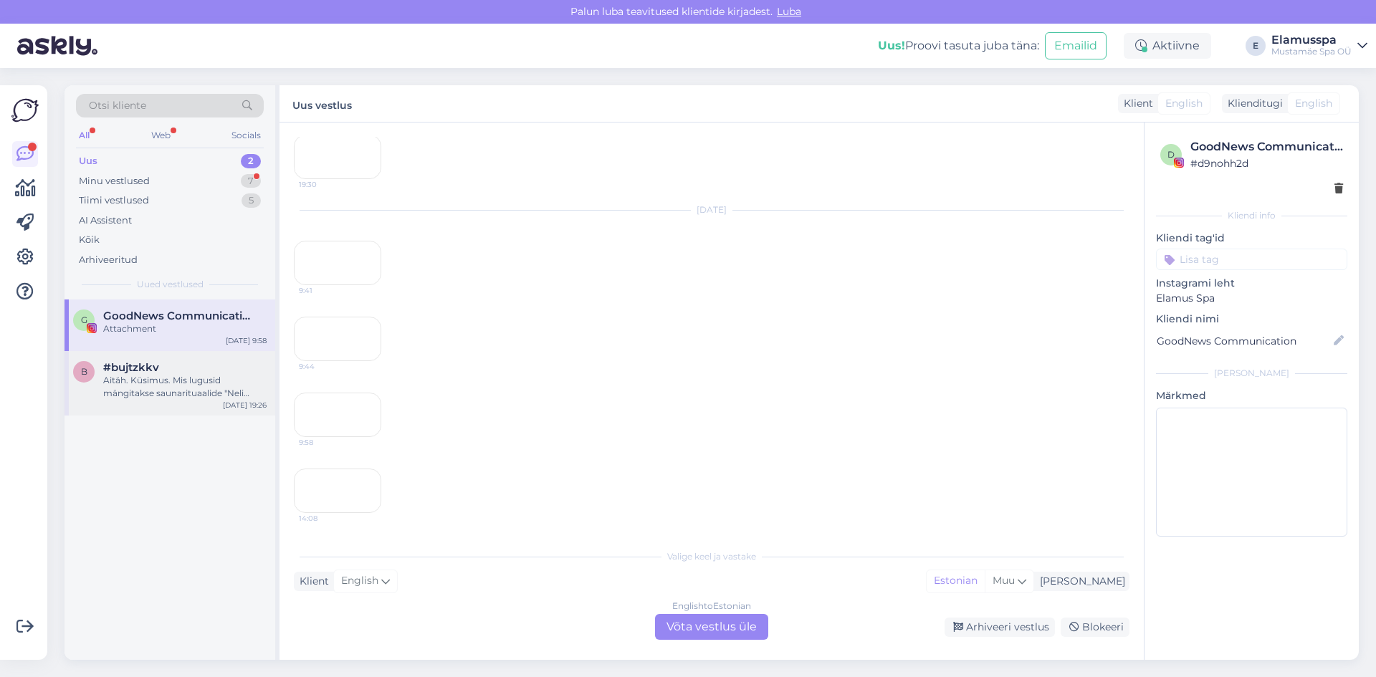
scroll to position [5170, 0]
click at [212, 360] on div "b #bujtzkkv Aitäh. Küsimus. Mis lugusid mängitakse saunarituaalide "Neli aastaa…" at bounding box center [169, 383] width 211 height 64
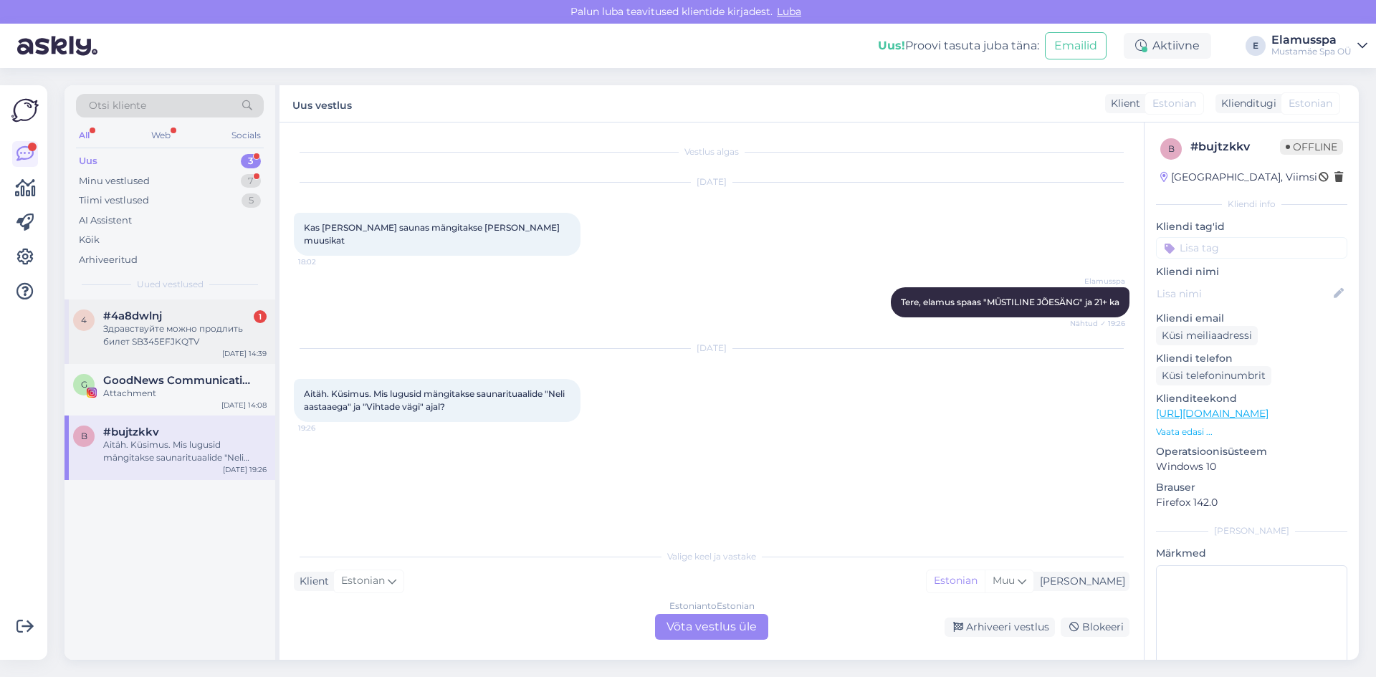
click at [207, 321] on div "#4a8dwlnj 1" at bounding box center [184, 315] width 163 height 13
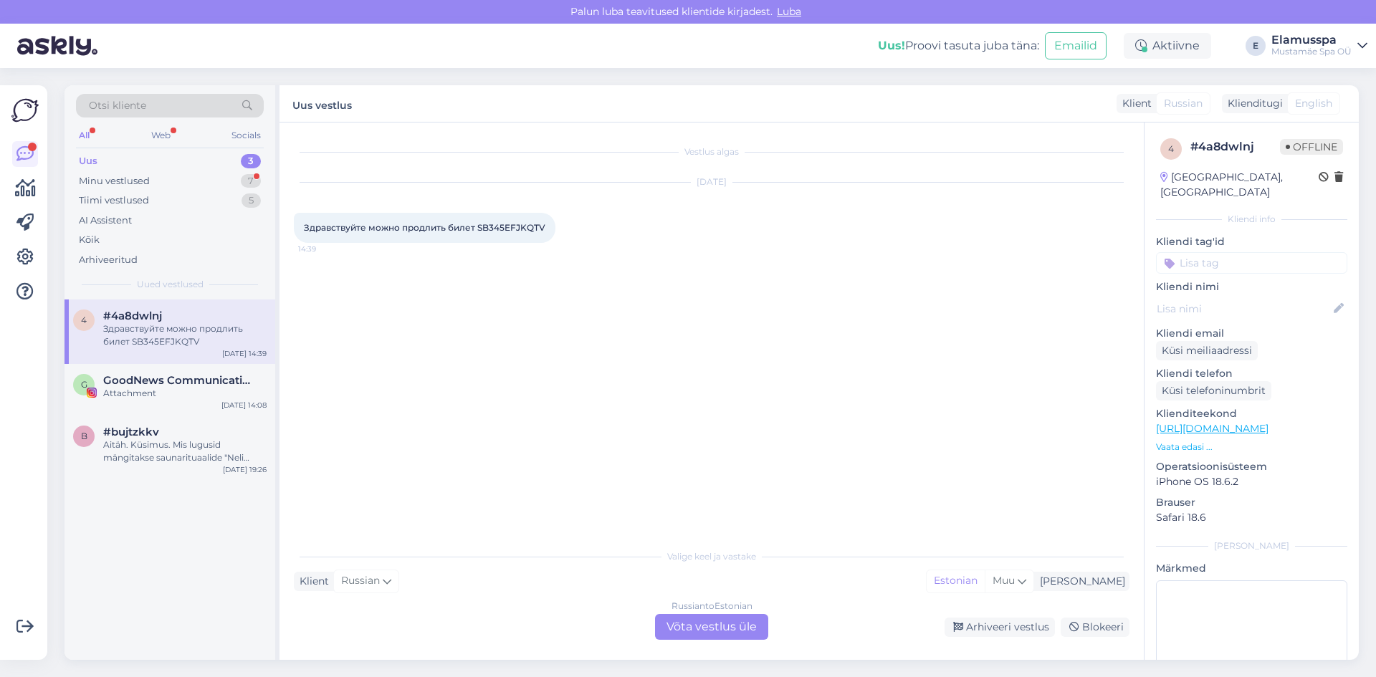
click at [499, 230] on span "Здравствуйте можно продлить билет SB345EFJKQTV" at bounding box center [424, 227] width 241 height 11
copy div "SB345EFJKQTV 14:39"
click at [688, 620] on div "Russian to Estonian Võta vestlus üle" at bounding box center [711, 627] width 113 height 26
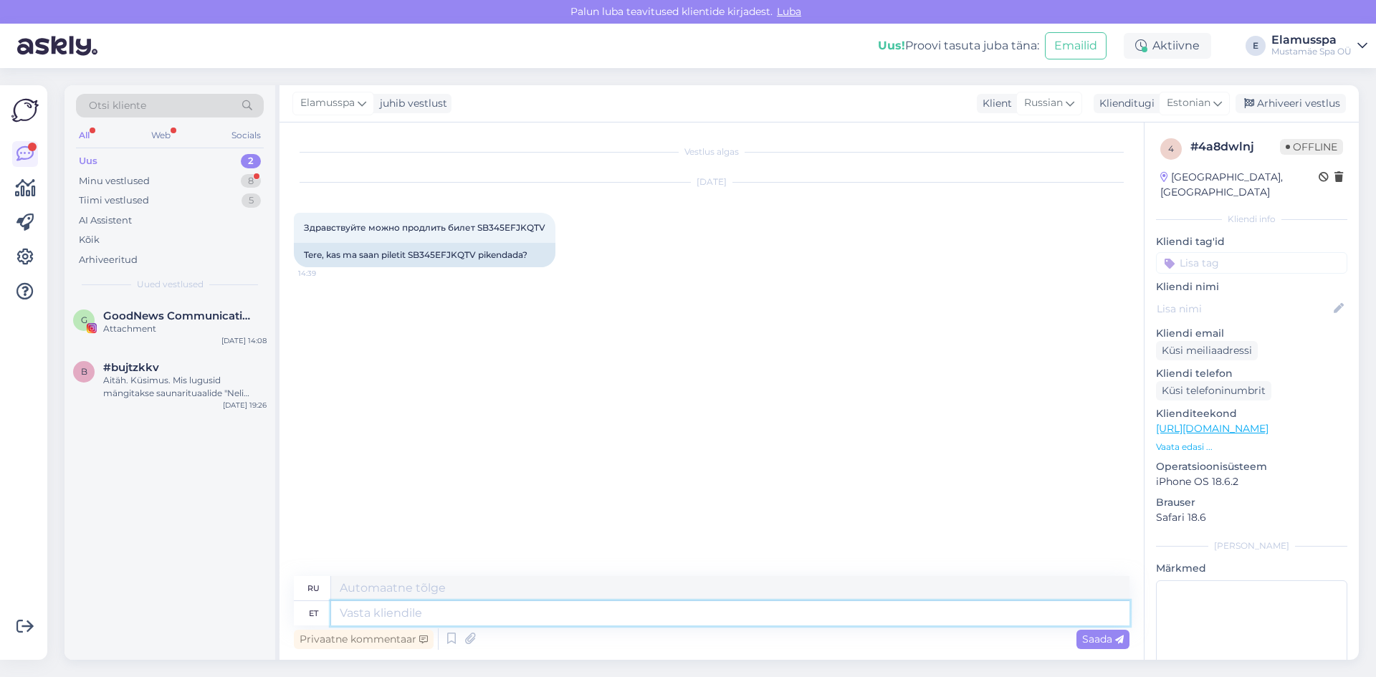
click at [423, 613] on textarea at bounding box center [730, 613] width 798 height 24
type textarea "Tere!cpikendatud 3"
type textarea "Привет!cextended"
type textarea "Tere!cpikendatud 30ks p"
type textarea "Привет! продлен до 30"
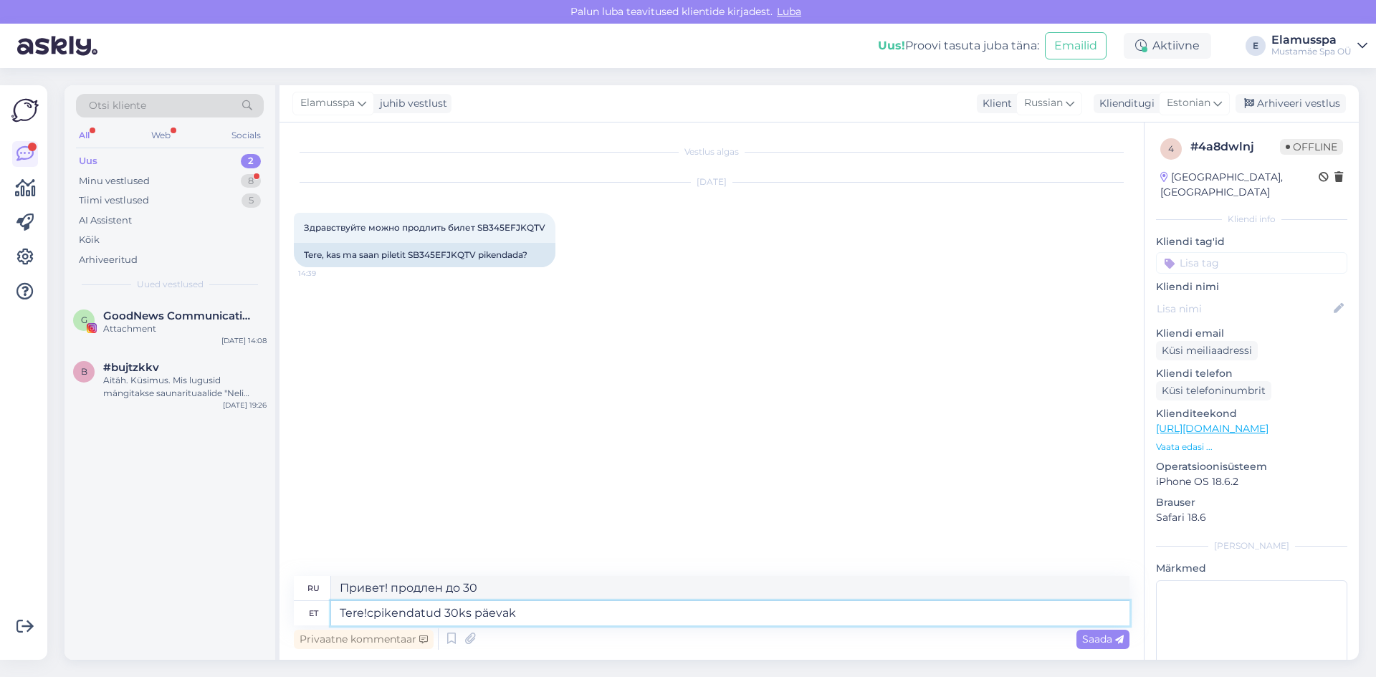
type textarea "Tere!cpikendatud 30ks päevaks"
type textarea "Привет! продлен на 30 дней"
click at [371, 613] on textarea "Tere!cpikendatud 30ks päevaks" at bounding box center [730, 613] width 798 height 24
type textarea "Tere päpikendatud 30ks päevaks"
type textarea "Здравствуйте, продлено на 30 дней"
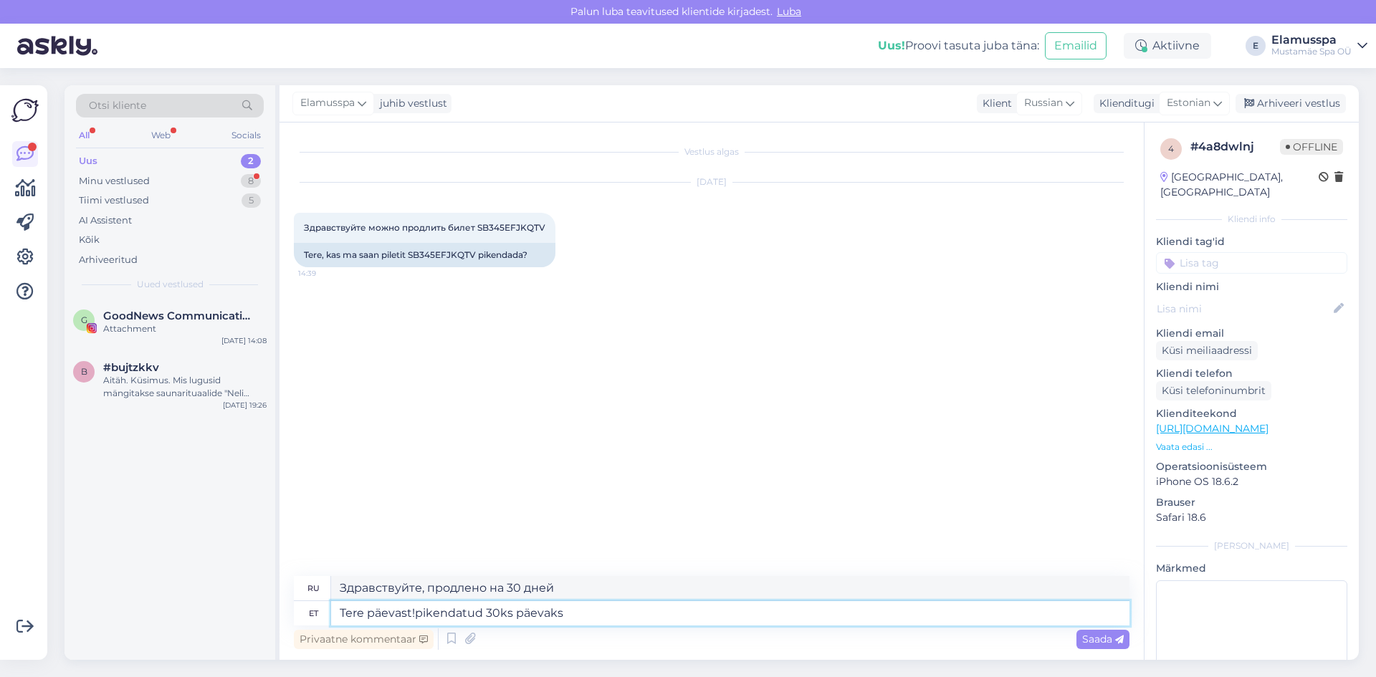
type textarea "Tere päevast! pikendatud 30ks päevaks"
type textarea "Добрый день! Продлено на 30 дней"
type textarea "Tere päevast! pikendatud 30ks päevaks"
click at [1103, 643] on span "Saada" at bounding box center [1103, 639] width 42 height 13
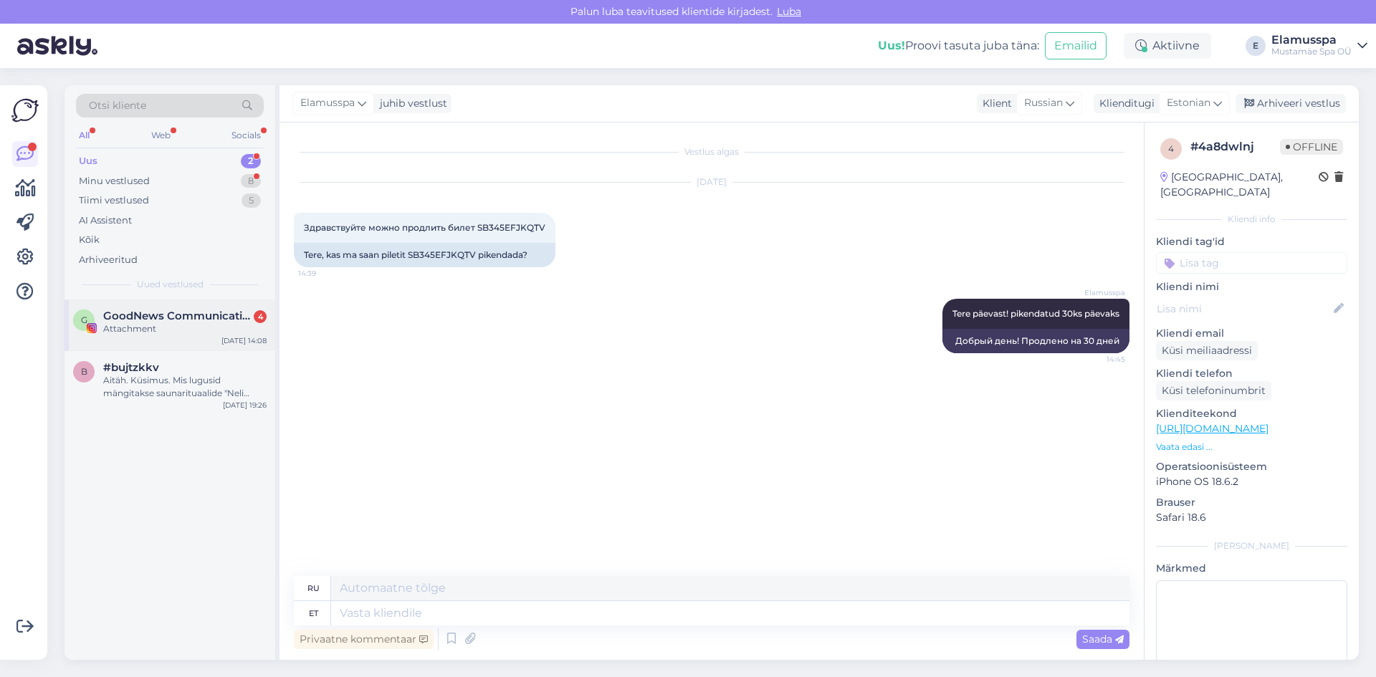
click at [188, 337] on div "G GoodNews Communication 4 Attachment [DATE] 14:08" at bounding box center [169, 325] width 211 height 52
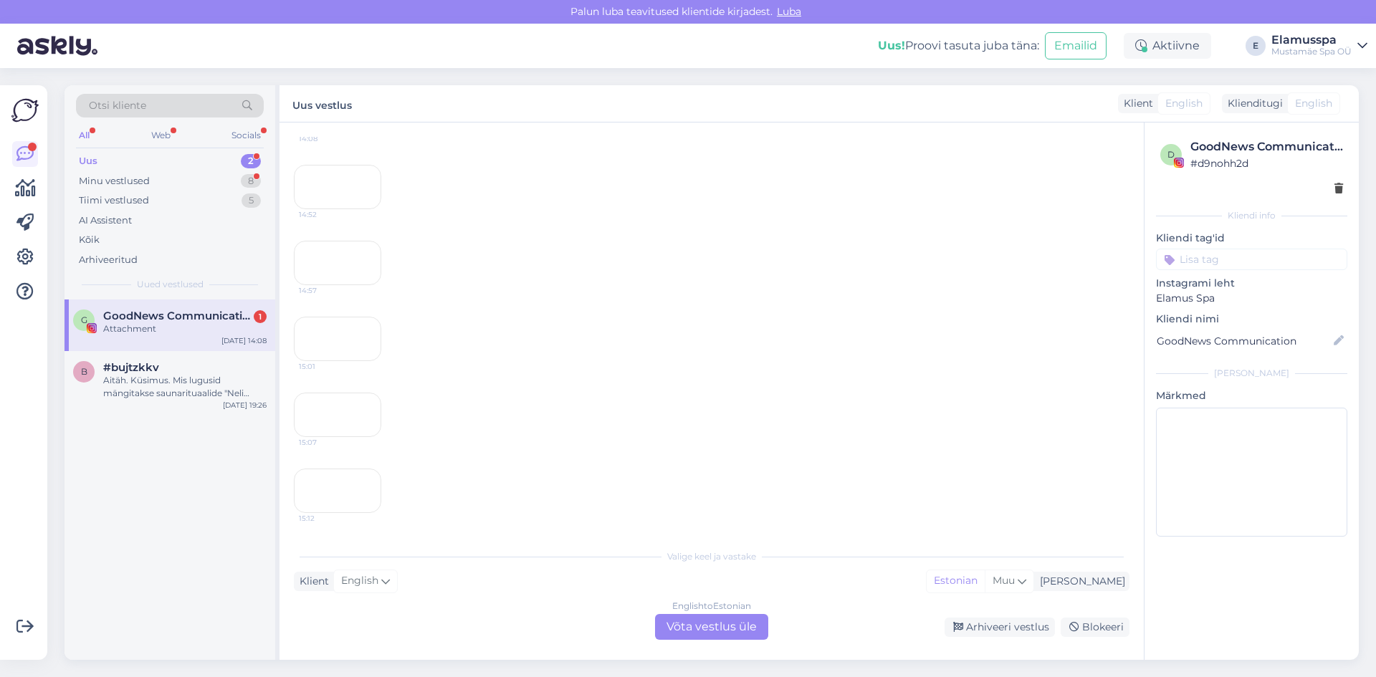
scroll to position [6001, 0]
click at [239, 368] on div "#bujtzkkv" at bounding box center [184, 367] width 163 height 13
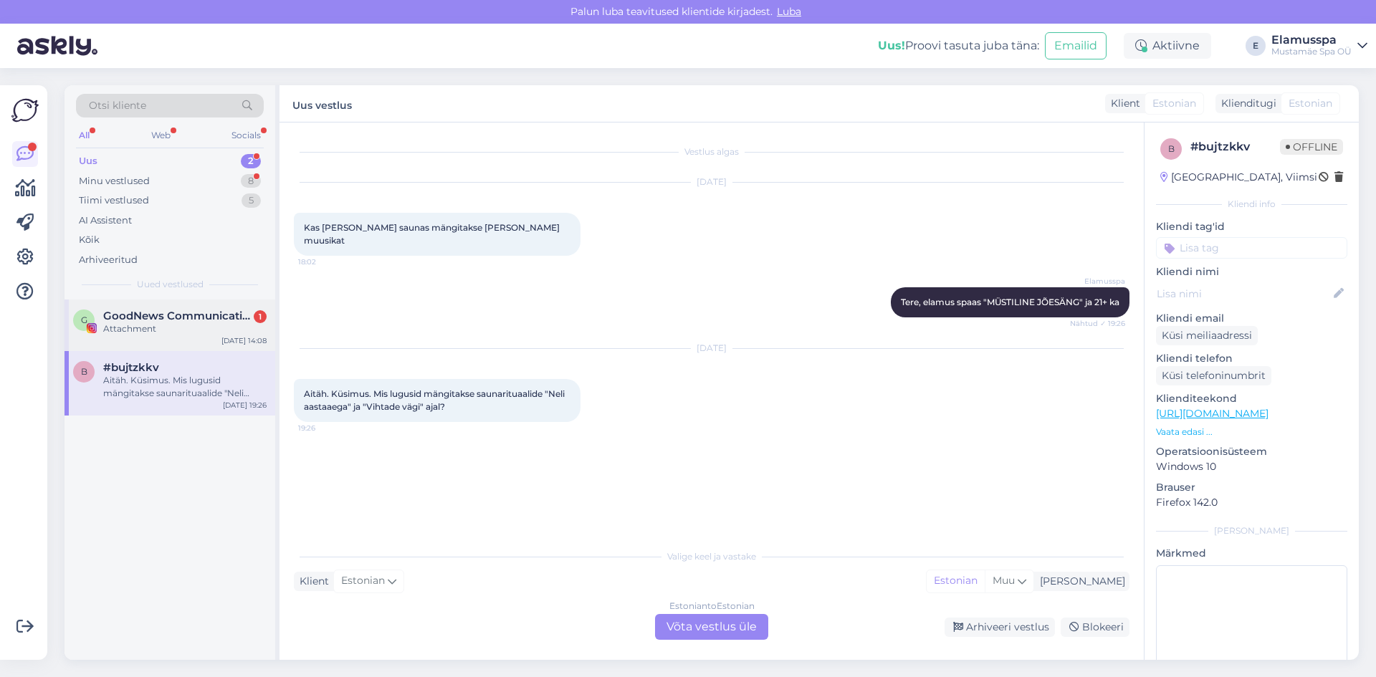
click at [235, 330] on div "Attachment" at bounding box center [184, 328] width 163 height 13
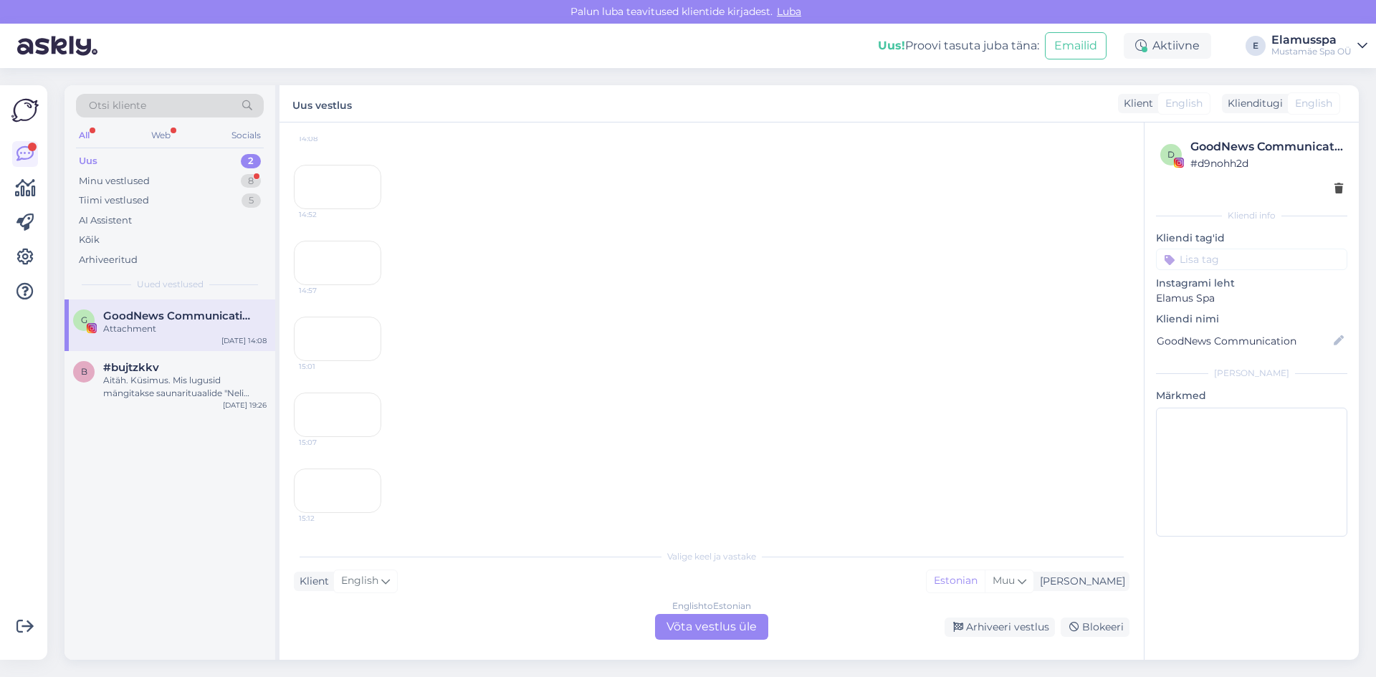
scroll to position [5336, 0]
click at [217, 384] on div "Aitäh. Küsimus. Mis lugusid mängitakse saunarituaalide "Neli aastaaega" ja "Vih…" at bounding box center [184, 387] width 163 height 26
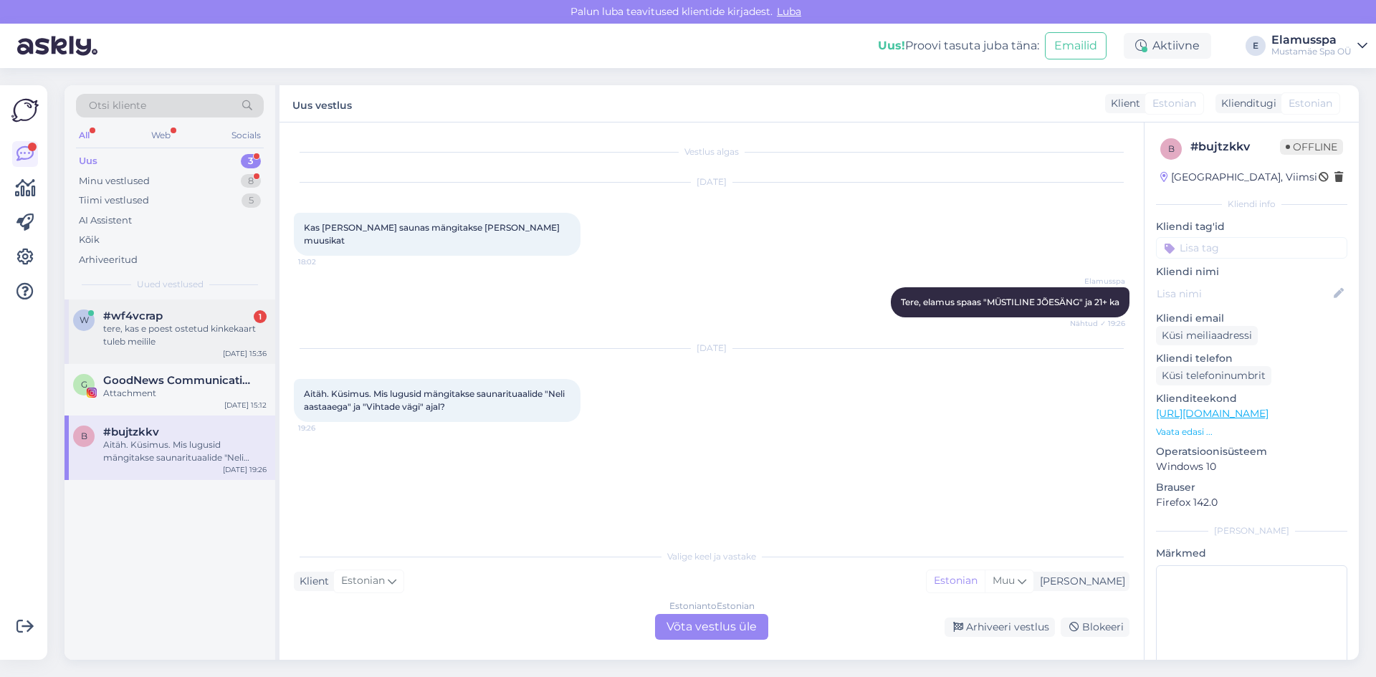
click at [133, 315] on span "#wf4vcrap" at bounding box center [132, 315] width 59 height 13
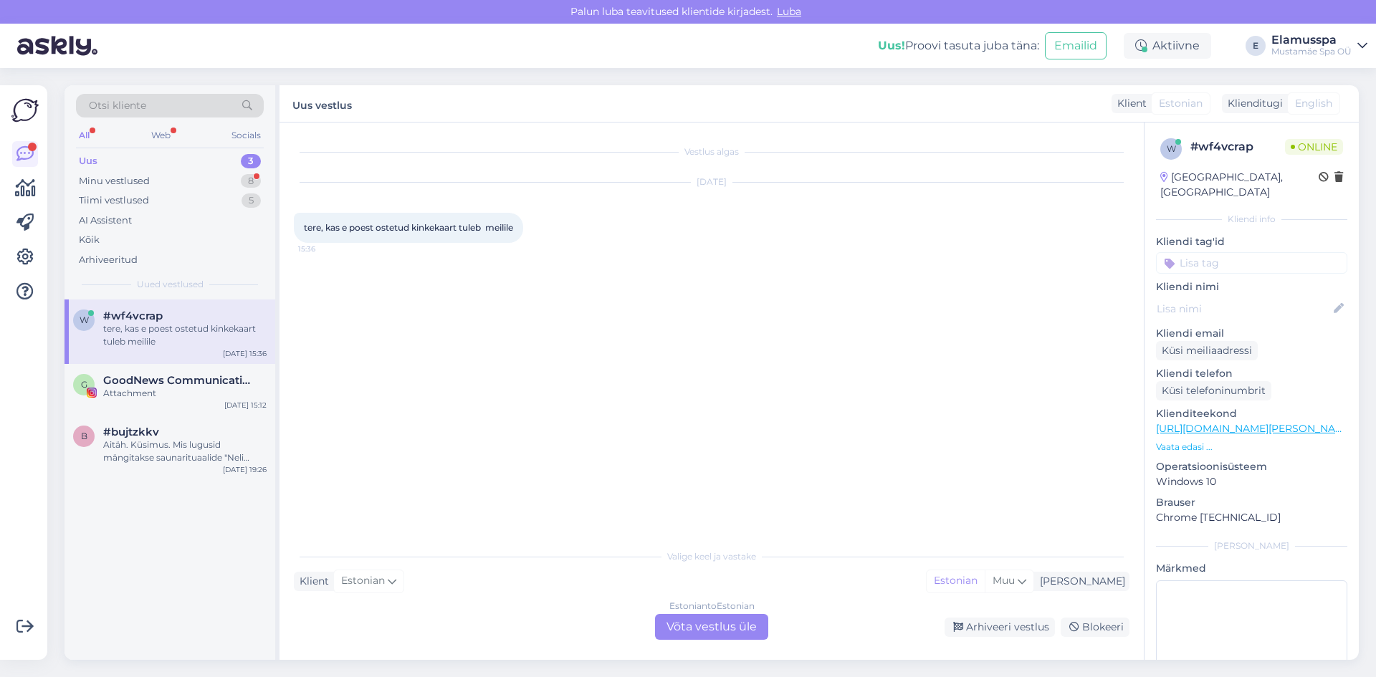
click at [692, 615] on div "Estonian to Estonian Võta vestlus üle" at bounding box center [711, 627] width 113 height 26
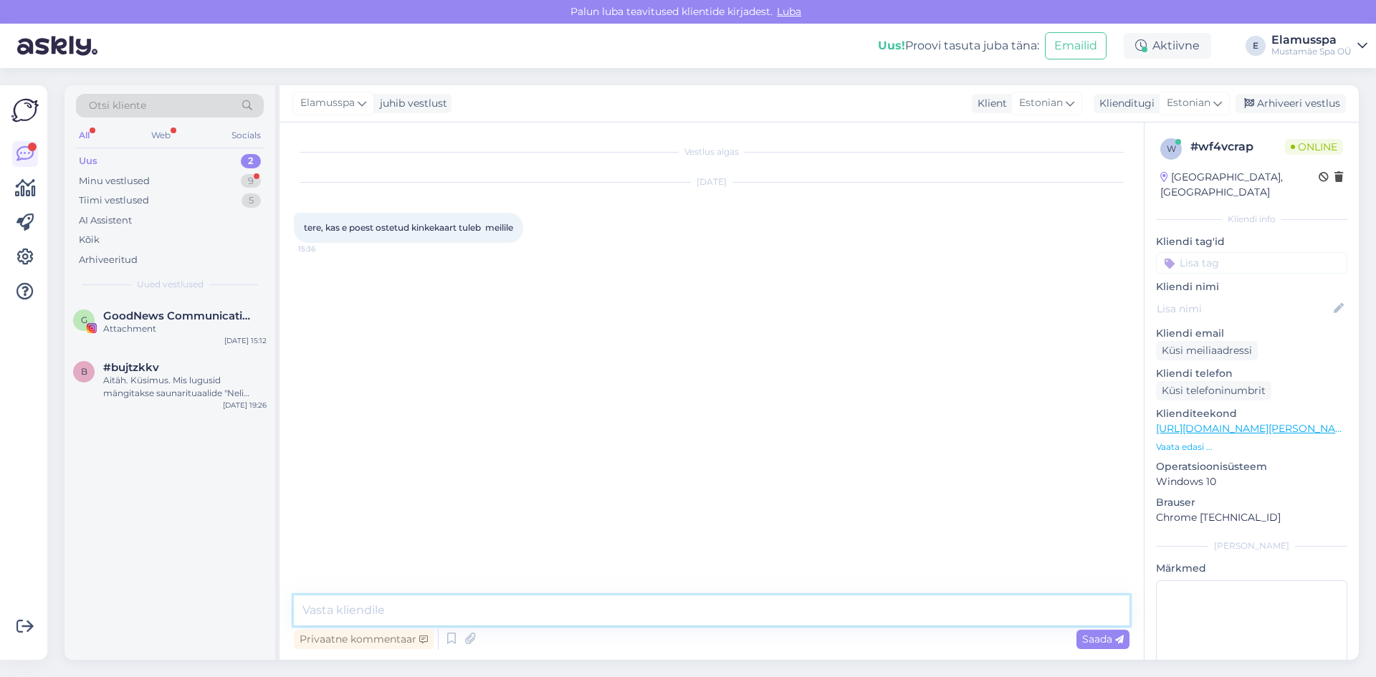
click at [692, 615] on textarea at bounding box center [711, 610] width 835 height 30
type textarea "Tere! Kui ostsite seda veebilehel, siis peaks tulema mingi [PERSON_NAME] see me…"
click at [1120, 637] on icon at bounding box center [1119, 639] width 9 height 9
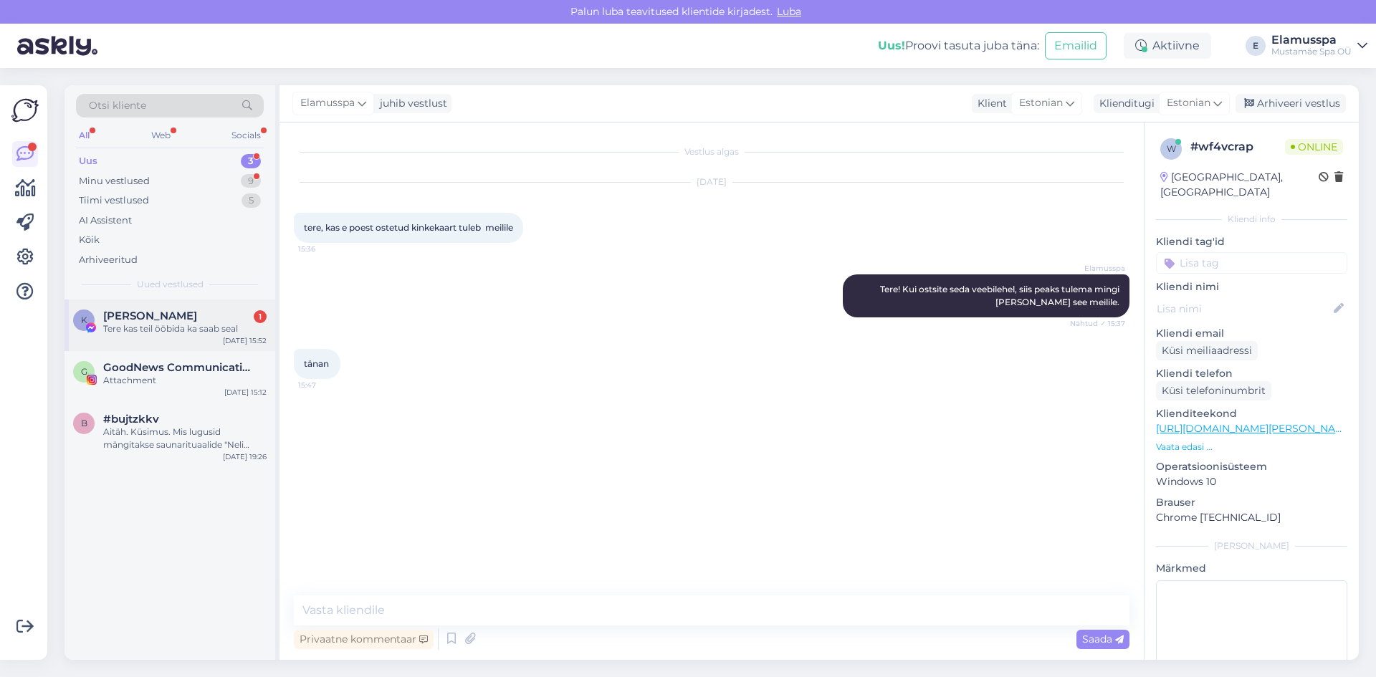
click at [222, 307] on div "K [PERSON_NAME] 1 Tere kas teil ööbida ka saab seal [DATE] 15:52" at bounding box center [169, 325] width 211 height 52
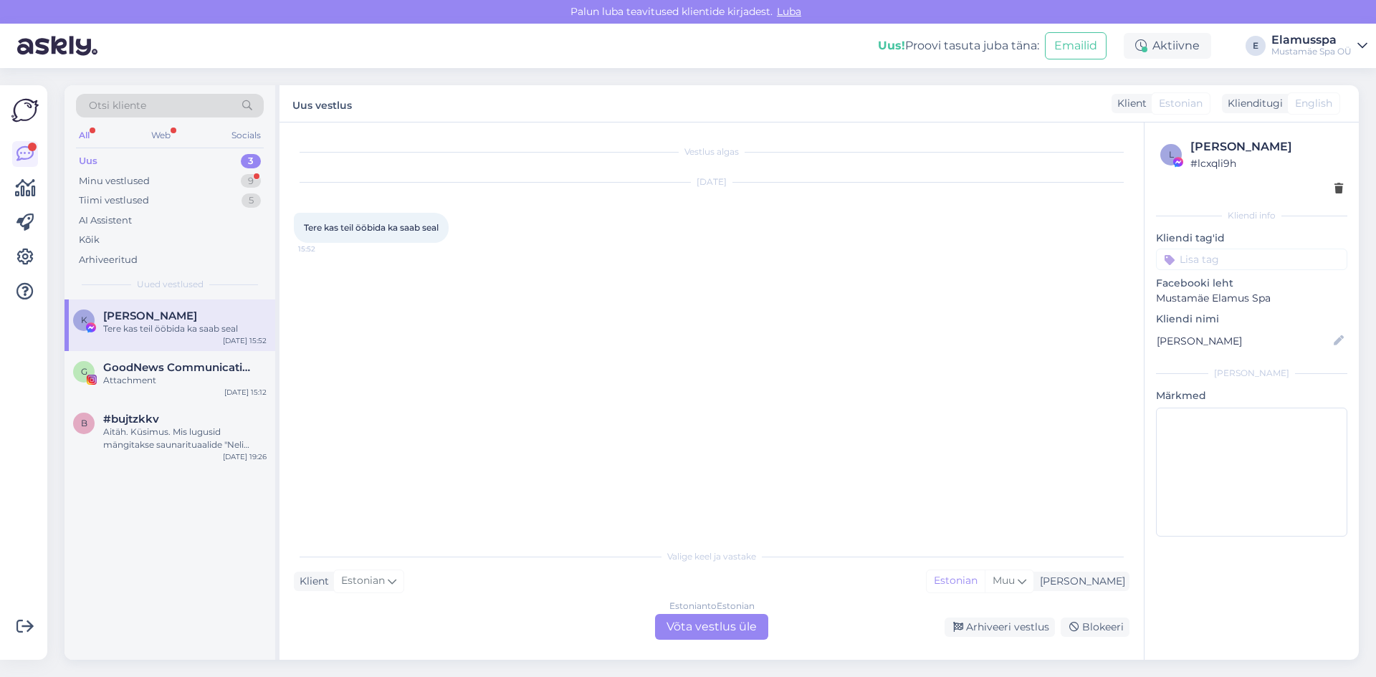
click at [704, 625] on div "Estonian to Estonian Võta vestlus üle" at bounding box center [711, 627] width 113 height 26
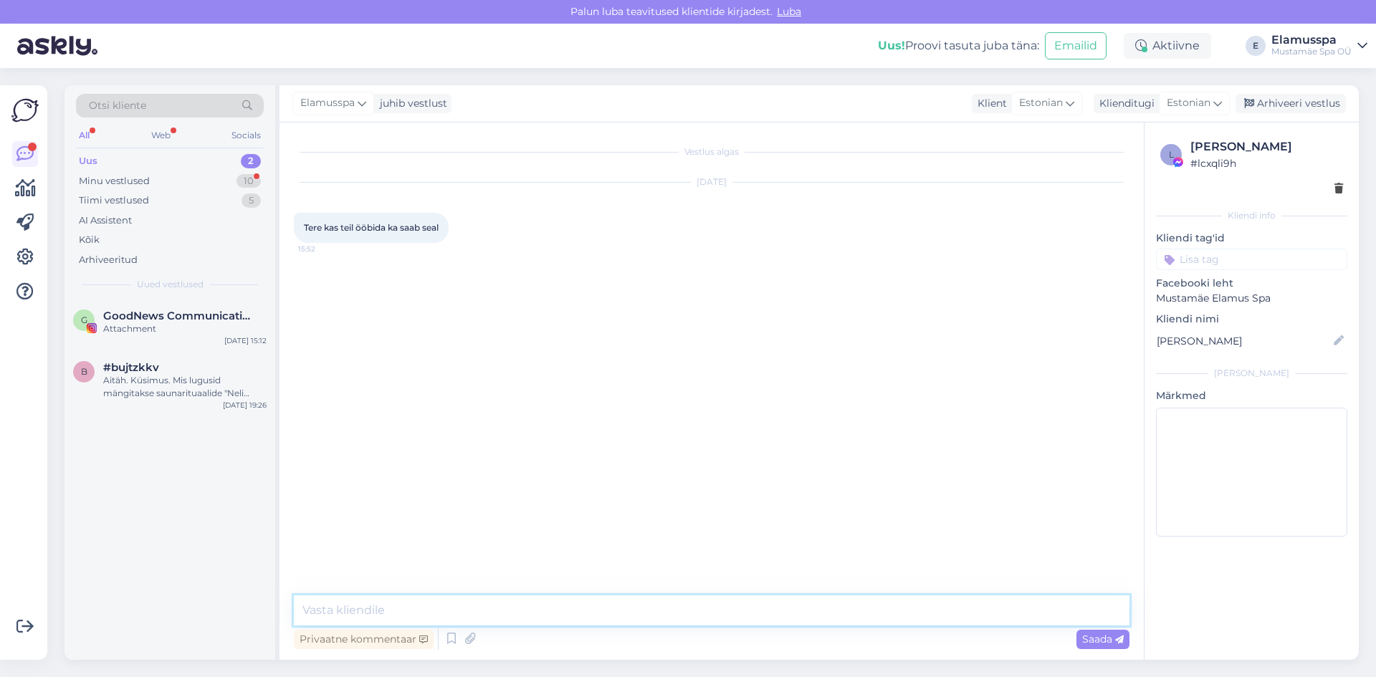
click at [679, 608] on textarea at bounding box center [711, 610] width 835 height 30
type textarea "Tere. Meil on ainult spaa."
click at [1288, 100] on div "Arhiveeri vestlus" at bounding box center [1290, 103] width 110 height 19
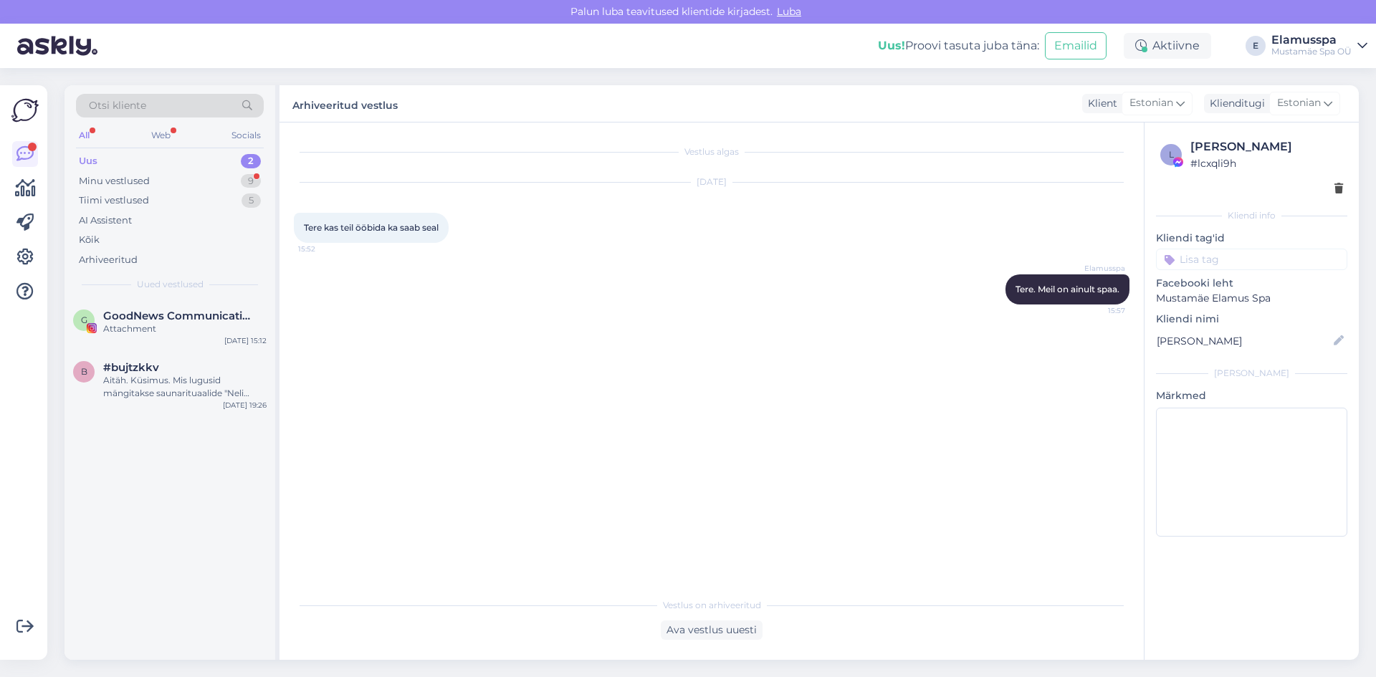
drag, startPoint x: 1126, startPoint y: 618, endPoint x: 1017, endPoint y: 658, distance: 115.4
click at [1126, 618] on div "Vestlus on arhiveeritud Ava vestlus uuesti" at bounding box center [711, 614] width 835 height 49
